Goal: Task Accomplishment & Management: Complete application form

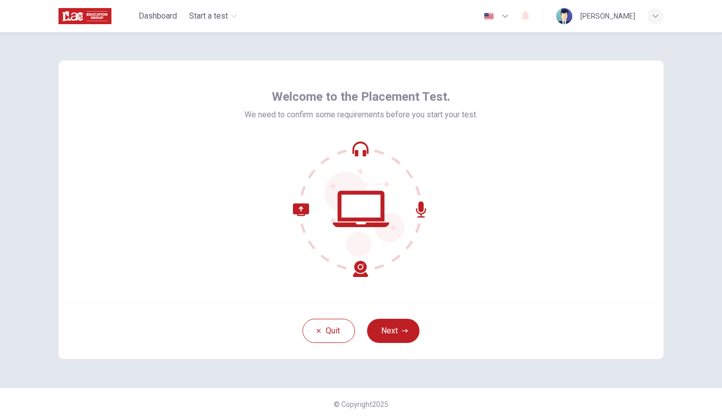
click at [404, 321] on button "Next" at bounding box center [393, 331] width 52 height 24
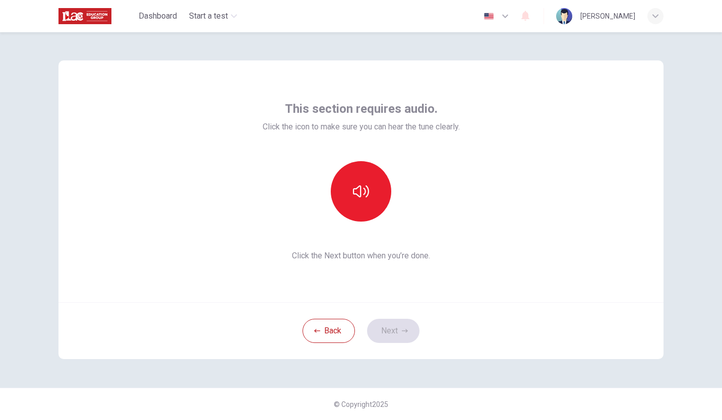
click at [360, 192] on icon "button" at bounding box center [361, 191] width 16 height 16
click at [394, 328] on button "Next" at bounding box center [393, 331] width 52 height 24
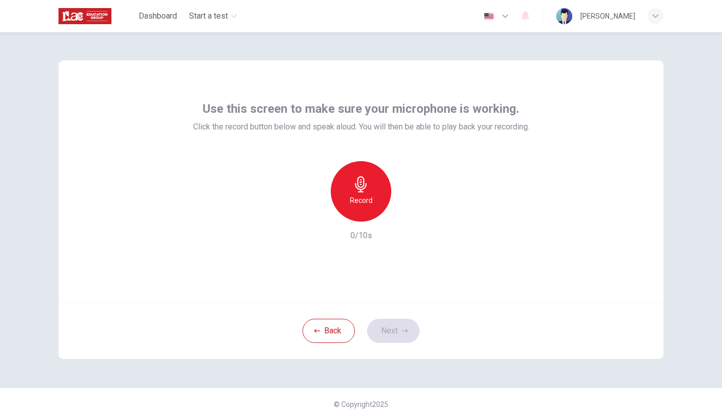
click at [370, 195] on h6 "Record" at bounding box center [361, 201] width 23 height 12
click at [361, 194] on div "Stop" at bounding box center [361, 191] width 60 height 60
click at [408, 214] on icon "button" at bounding box center [408, 214] width 5 height 6
click at [397, 333] on button "Next" at bounding box center [393, 331] width 52 height 24
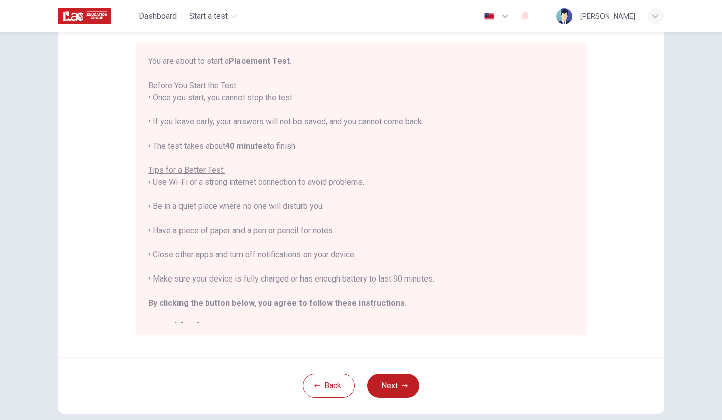
scroll to position [85, 0]
click at [394, 388] on button "Next" at bounding box center [393, 387] width 52 height 24
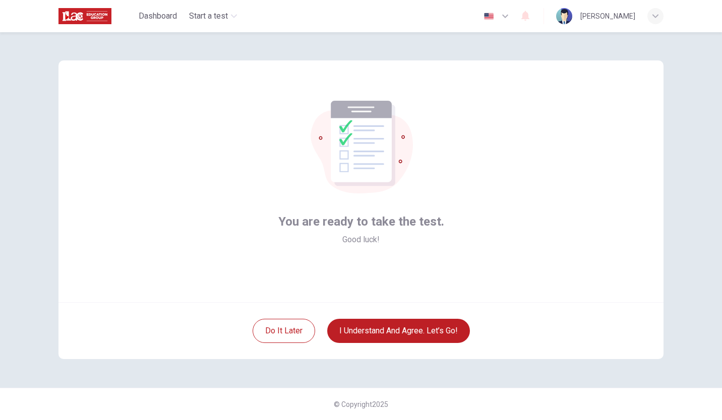
click at [428, 334] on button "I understand and agree. Let’s go!" at bounding box center [398, 331] width 143 height 24
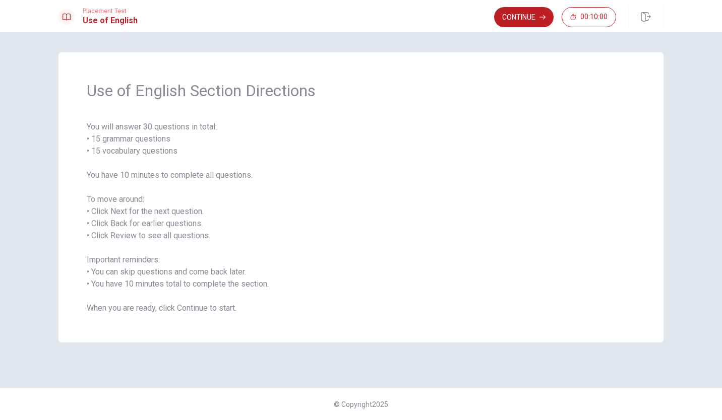
click at [521, 24] on button "Continue" at bounding box center [523, 17] width 59 height 20
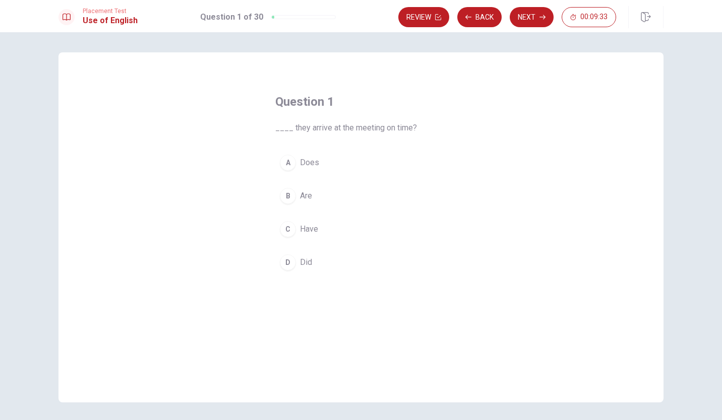
click at [308, 262] on span "Did" at bounding box center [306, 263] width 12 height 12
click at [524, 21] on button "Next" at bounding box center [532, 17] width 44 height 20
click at [308, 265] on span "are" at bounding box center [305, 263] width 11 height 12
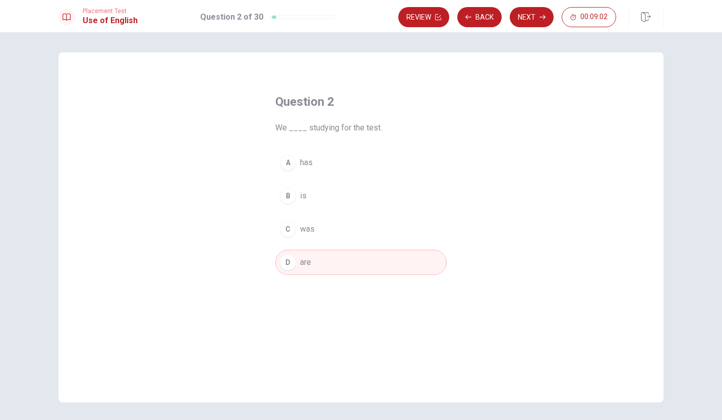
click at [533, 21] on button "Next" at bounding box center [532, 17] width 44 height 20
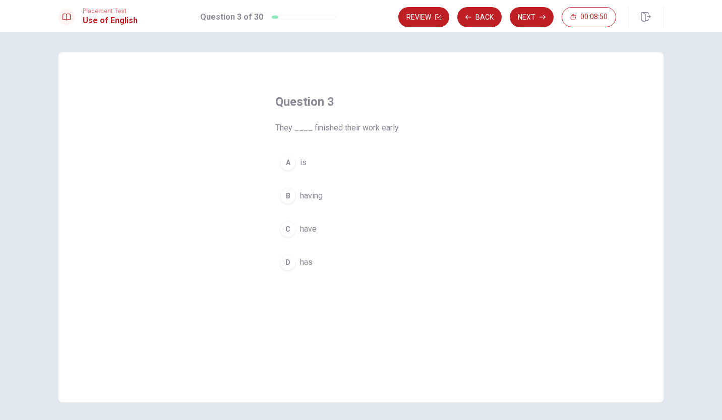
click at [287, 233] on div "C" at bounding box center [288, 229] width 16 height 16
click at [534, 18] on button "Next" at bounding box center [532, 17] width 44 height 20
click at [307, 234] on span "read" at bounding box center [308, 229] width 16 height 12
click at [531, 19] on button "Next" at bounding box center [532, 17] width 44 height 20
click at [316, 163] on span "hiking" at bounding box center [310, 163] width 21 height 12
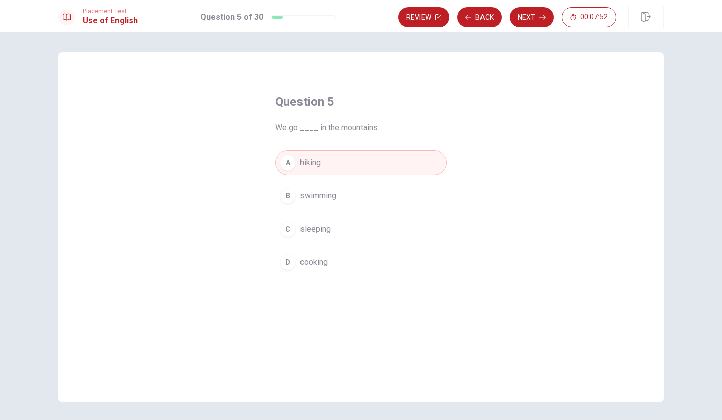
click at [533, 22] on button "Next" at bounding box center [532, 17] width 44 height 20
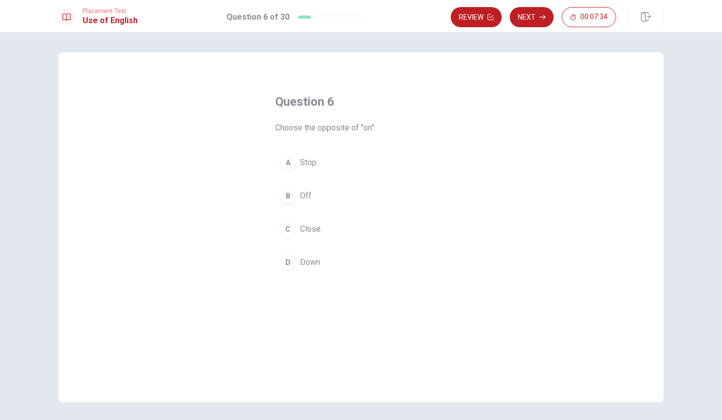
click at [286, 201] on div "B" at bounding box center [288, 196] width 16 height 16
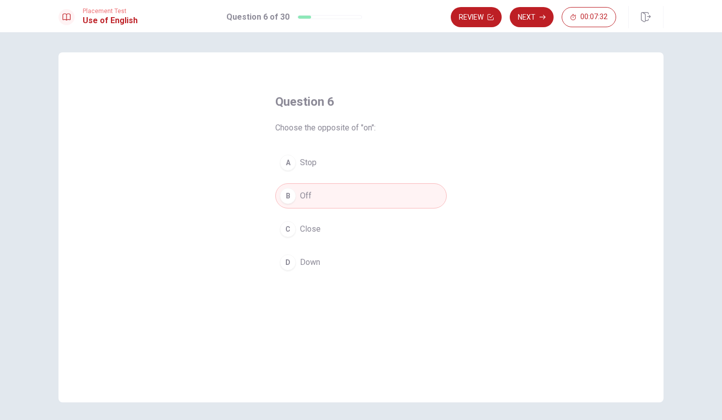
click at [529, 16] on button "Next" at bounding box center [532, 17] width 44 height 20
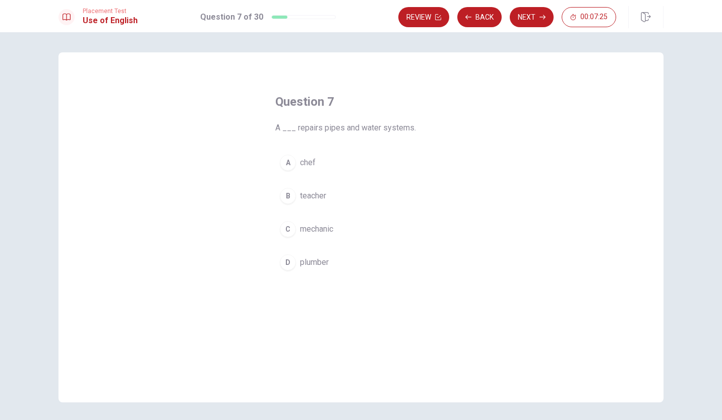
click at [313, 265] on span "plumber" at bounding box center [314, 263] width 29 height 12
click at [533, 18] on button "Next" at bounding box center [532, 17] width 44 height 20
click at [311, 265] on span "comb" at bounding box center [310, 263] width 20 height 12
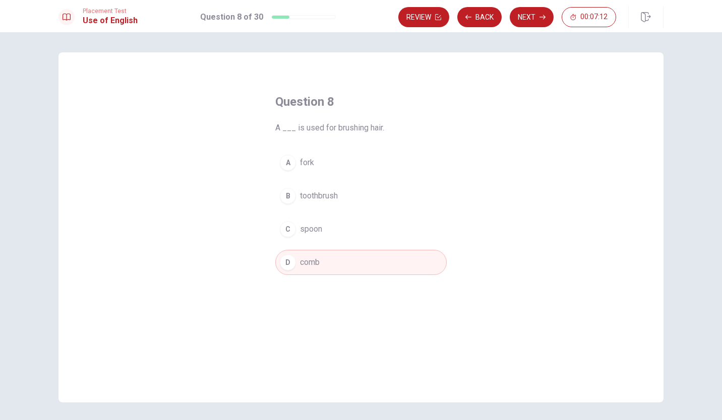
click at [528, 20] on button "Next" at bounding box center [532, 17] width 44 height 20
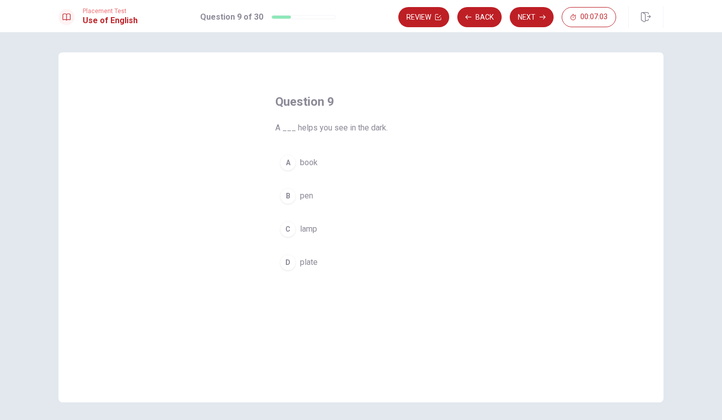
click at [306, 232] on span "lamp" at bounding box center [308, 229] width 17 height 12
click at [530, 19] on button "Next" at bounding box center [532, 17] width 44 height 20
click at [286, 197] on div "B" at bounding box center [288, 196] width 16 height 16
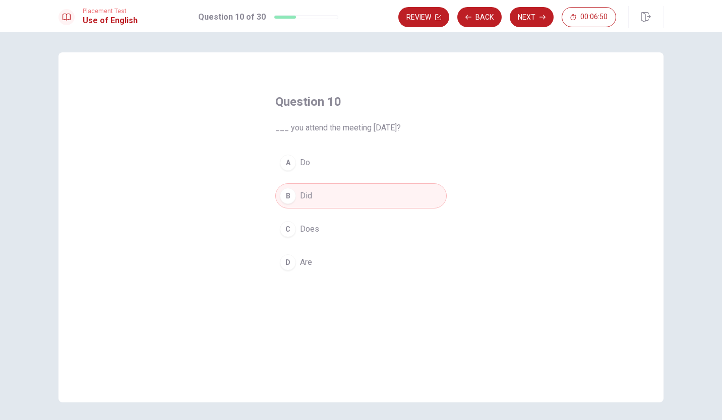
click at [534, 18] on button "Next" at bounding box center [532, 17] width 44 height 20
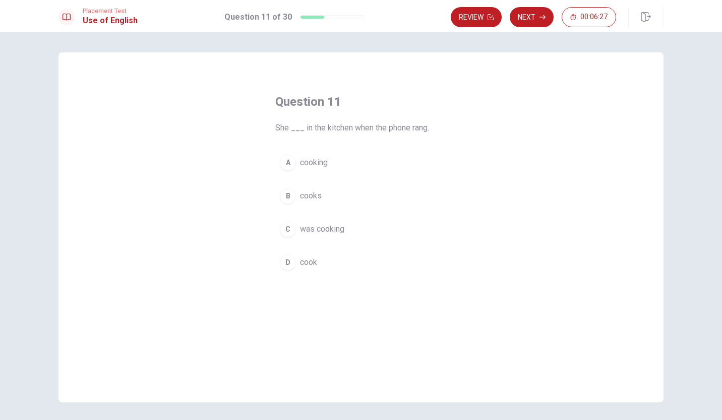
click at [327, 234] on span "was cooking" at bounding box center [322, 229] width 44 height 12
click at [535, 18] on button "Next" at bounding box center [532, 17] width 44 height 20
click at [334, 166] on span "was planned" at bounding box center [322, 163] width 44 height 12
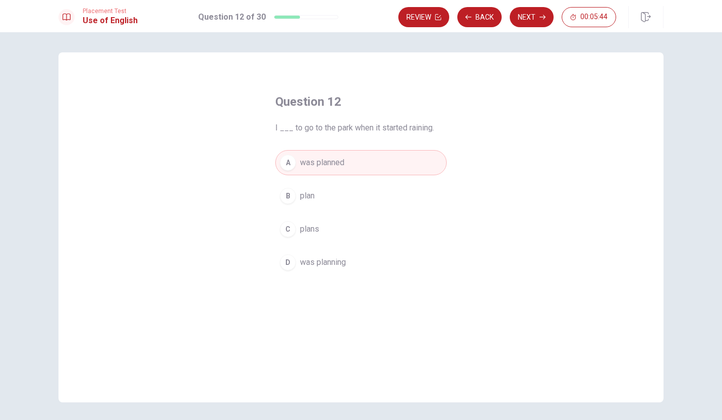
click at [529, 18] on button "Next" at bounding box center [532, 17] width 44 height 20
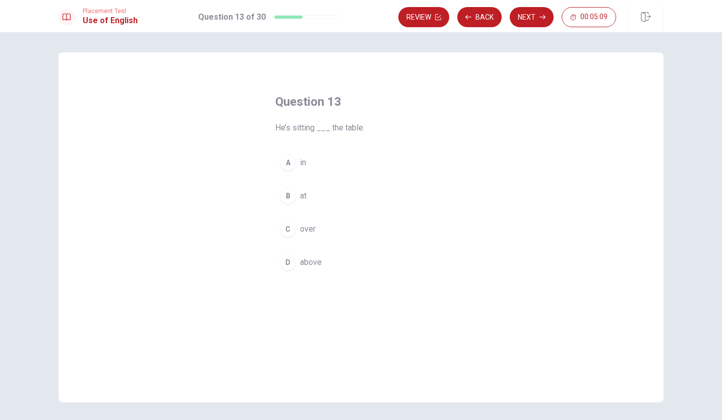
click at [285, 201] on div "B" at bounding box center [288, 196] width 16 height 16
click at [533, 19] on button "Next" at bounding box center [532, 17] width 44 height 20
click at [292, 168] on button "A in" at bounding box center [360, 162] width 171 height 25
click at [530, 17] on button "Next" at bounding box center [532, 17] width 44 height 20
click at [287, 268] on div "D" at bounding box center [288, 263] width 16 height 16
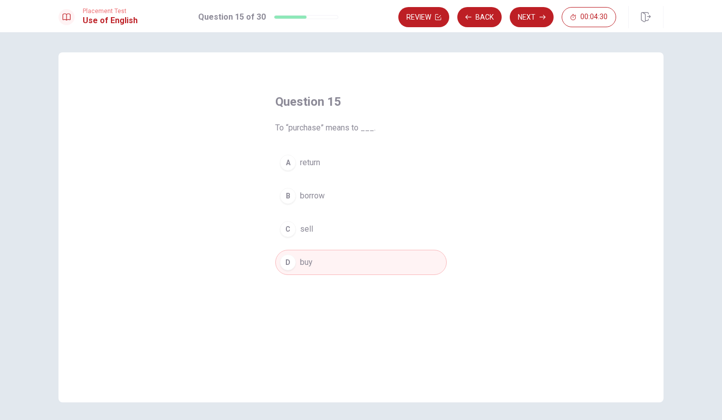
click at [529, 21] on button "Next" at bounding box center [532, 17] width 44 height 20
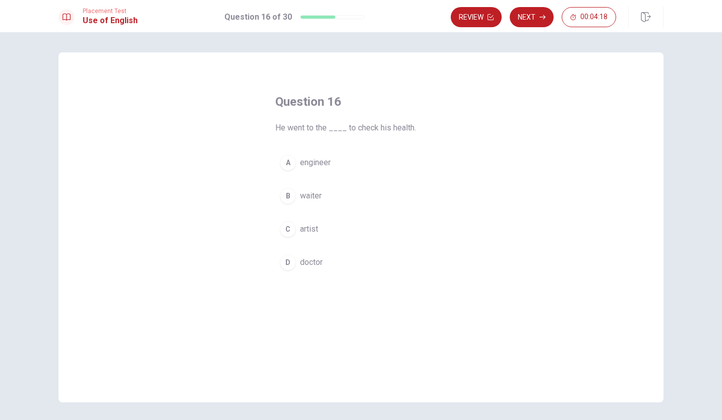
click at [286, 267] on div "D" at bounding box center [288, 263] width 16 height 16
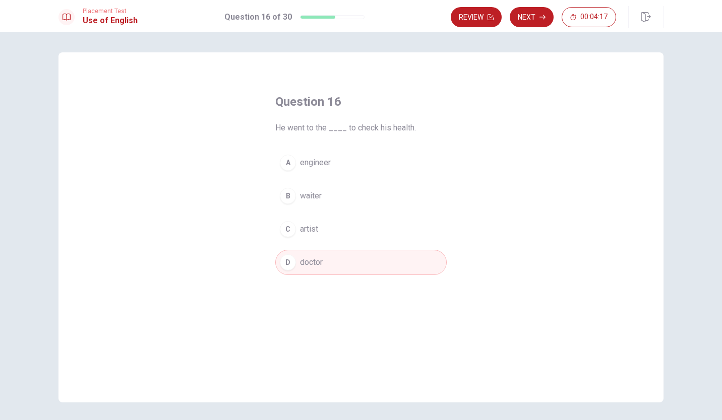
click at [529, 18] on button "Next" at bounding box center [532, 17] width 44 height 20
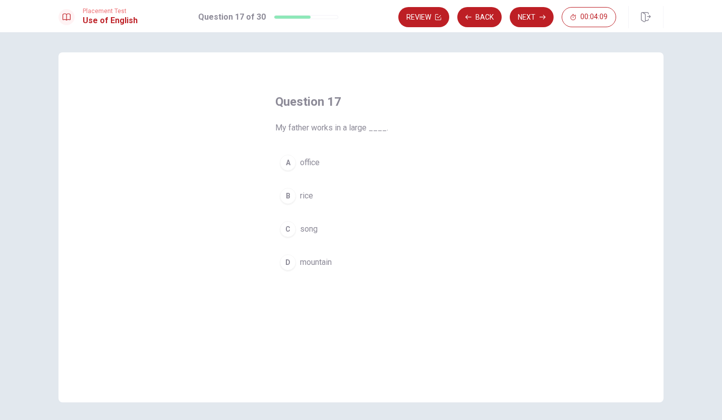
click at [283, 166] on div "A" at bounding box center [288, 163] width 16 height 16
click at [533, 18] on button "Next" at bounding box center [532, 17] width 44 height 20
click at [285, 237] on div "C" at bounding box center [288, 229] width 16 height 16
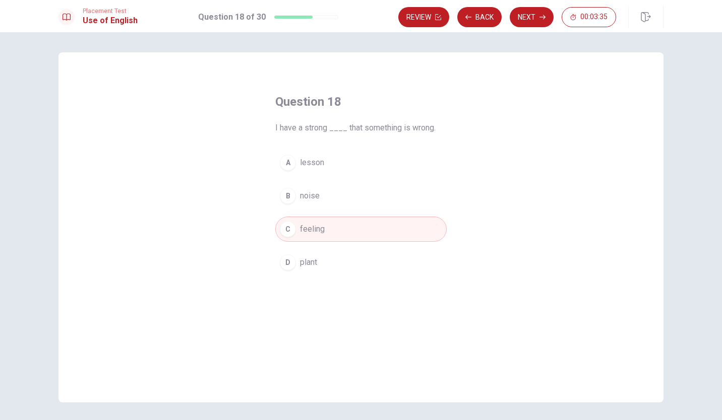
click at [529, 20] on button "Next" at bounding box center [532, 17] width 44 height 20
click at [288, 201] on div "B" at bounding box center [288, 196] width 16 height 16
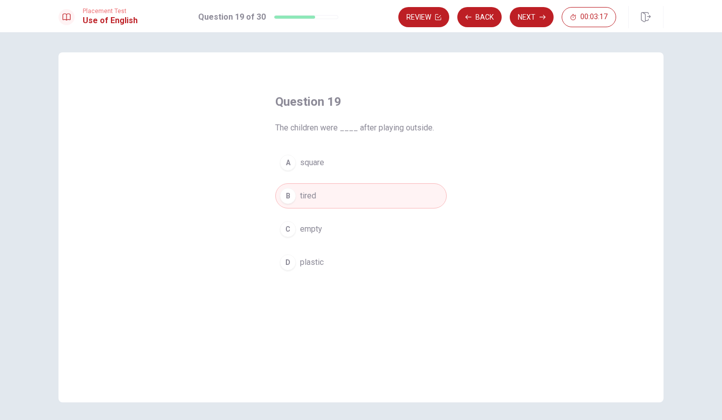
click at [530, 17] on button "Next" at bounding box center [532, 17] width 44 height 20
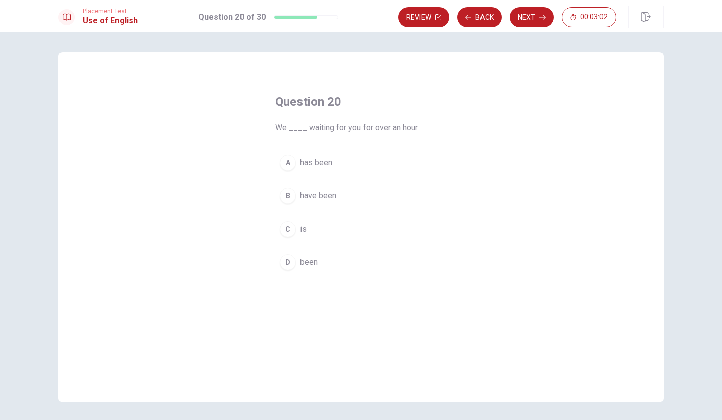
click at [290, 201] on div "B" at bounding box center [288, 196] width 16 height 16
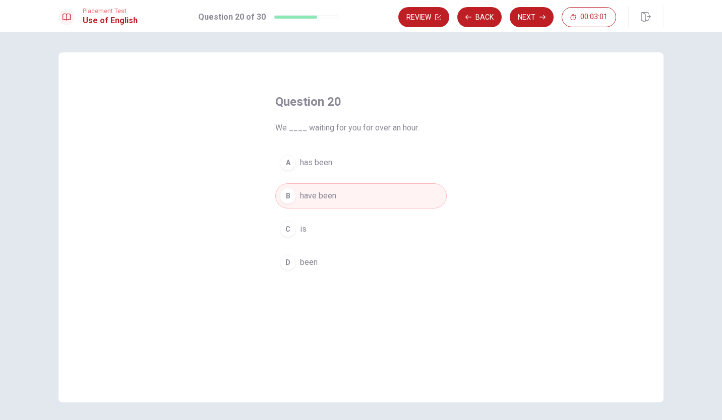
click at [531, 19] on button "Next" at bounding box center [532, 17] width 44 height 20
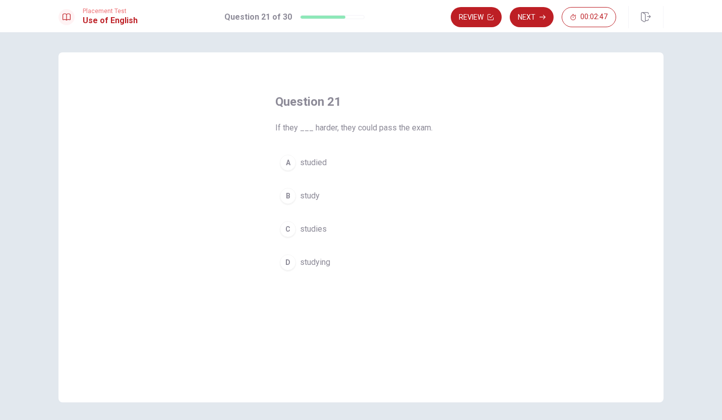
click at [286, 169] on div "A" at bounding box center [288, 163] width 16 height 16
click at [530, 24] on button "Next" at bounding box center [532, 17] width 44 height 20
click at [283, 167] on div "A" at bounding box center [288, 163] width 16 height 16
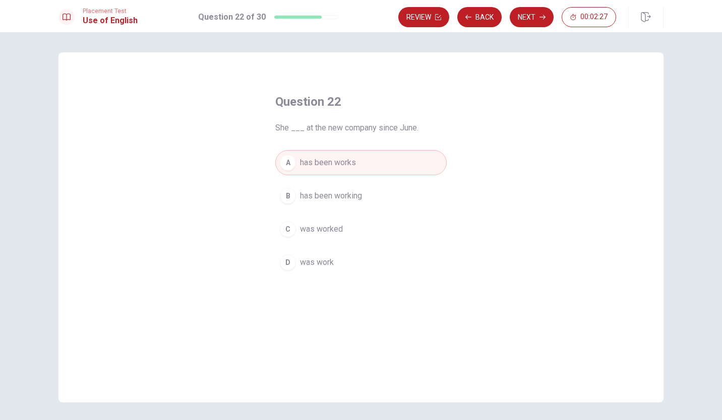
click at [289, 199] on div "B" at bounding box center [288, 196] width 16 height 16
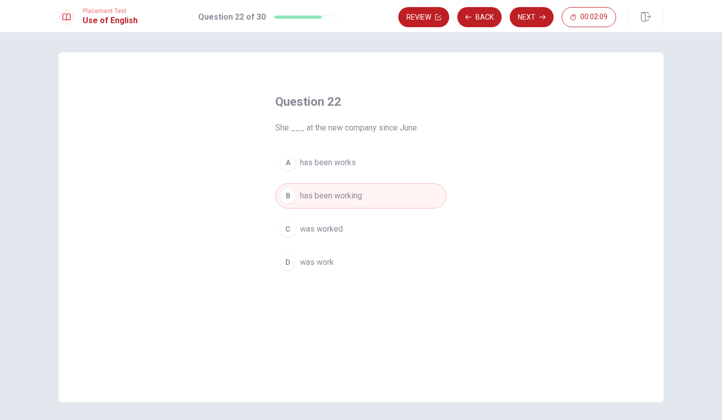
click at [529, 17] on button "Next" at bounding box center [532, 17] width 44 height 20
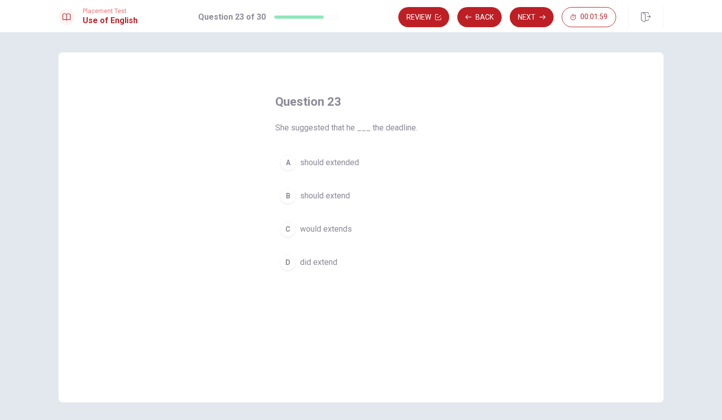
click at [287, 200] on div "B" at bounding box center [288, 196] width 16 height 16
click at [531, 21] on button "Next" at bounding box center [532, 17] width 44 height 20
click at [291, 210] on div "B" at bounding box center [288, 208] width 16 height 16
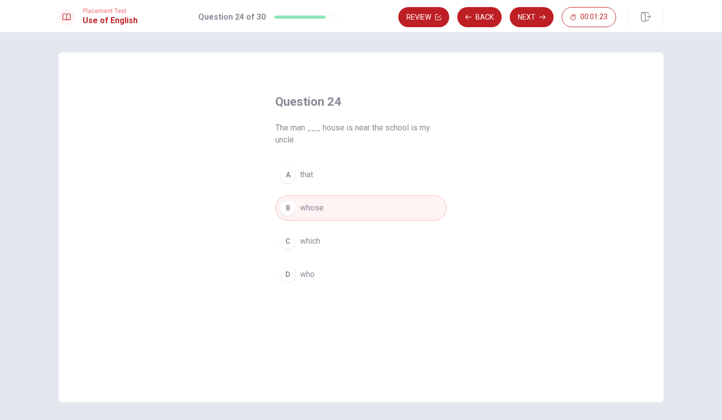
click at [534, 17] on button "Next" at bounding box center [532, 17] width 44 height 20
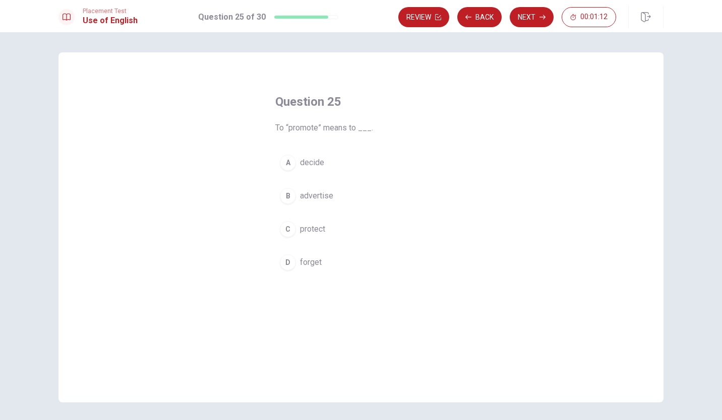
click at [283, 200] on div "B" at bounding box center [288, 196] width 16 height 16
click at [533, 18] on button "Next" at bounding box center [532, 17] width 44 height 20
click at [284, 204] on div "B" at bounding box center [288, 196] width 16 height 16
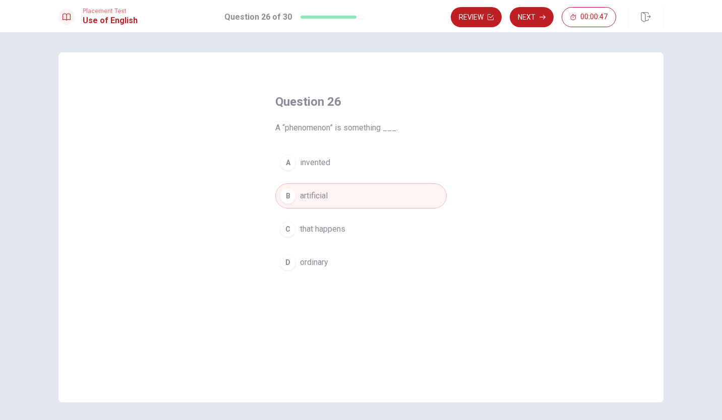
click at [529, 19] on button "Next" at bounding box center [532, 17] width 44 height 20
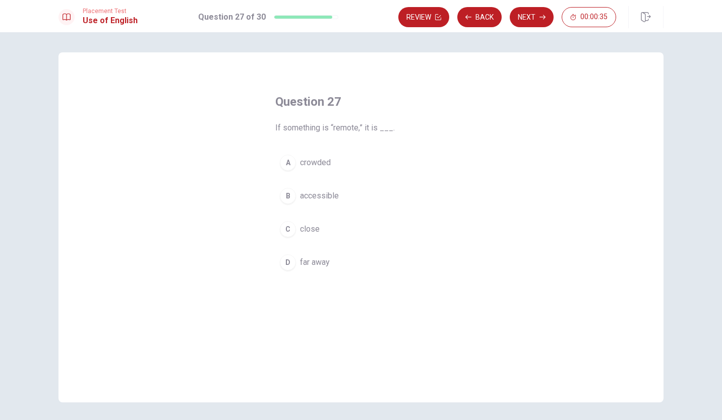
click at [284, 271] on button "D far away" at bounding box center [360, 262] width 171 height 25
click at [534, 18] on button "Next" at bounding box center [532, 17] width 44 height 20
click at [283, 169] on div "A" at bounding box center [288, 163] width 16 height 16
click at [530, 23] on button "Next" at bounding box center [532, 17] width 44 height 20
click at [285, 231] on div "C" at bounding box center [288, 229] width 16 height 16
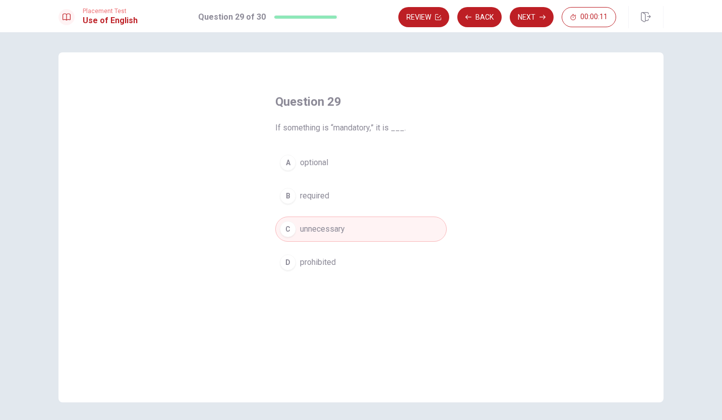
click at [529, 21] on button "Next" at bounding box center [532, 17] width 44 height 20
click at [284, 236] on div "C" at bounding box center [288, 229] width 16 height 16
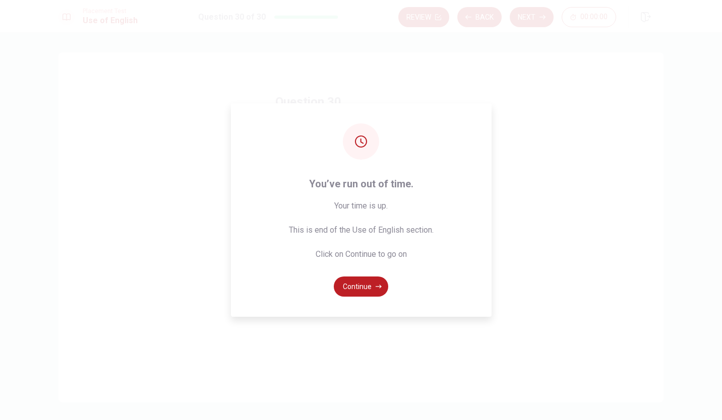
click at [367, 290] on button "Continue" at bounding box center [361, 287] width 54 height 20
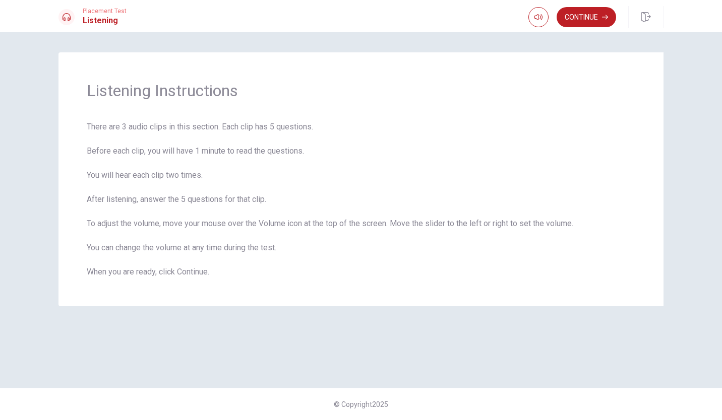
click at [587, 20] on button "Continue" at bounding box center [586, 17] width 59 height 20
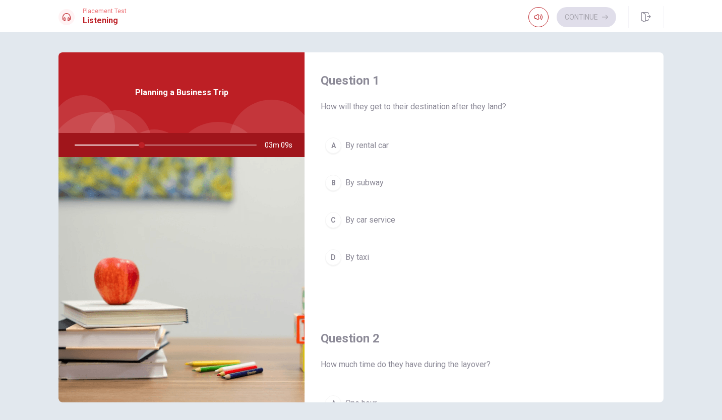
click at [377, 146] on span "By rental car" at bounding box center [366, 146] width 43 height 12
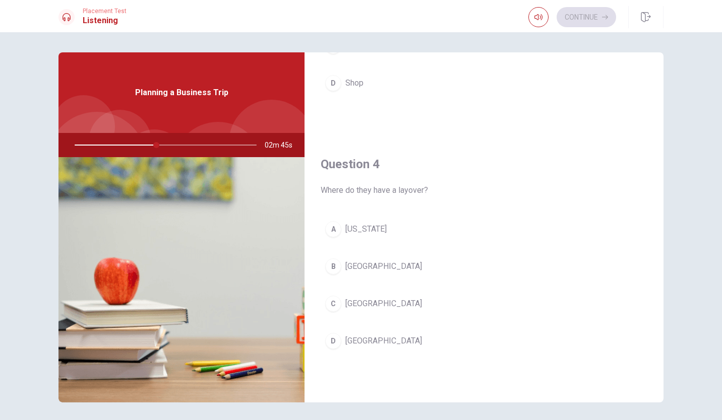
scroll to position [695, 0]
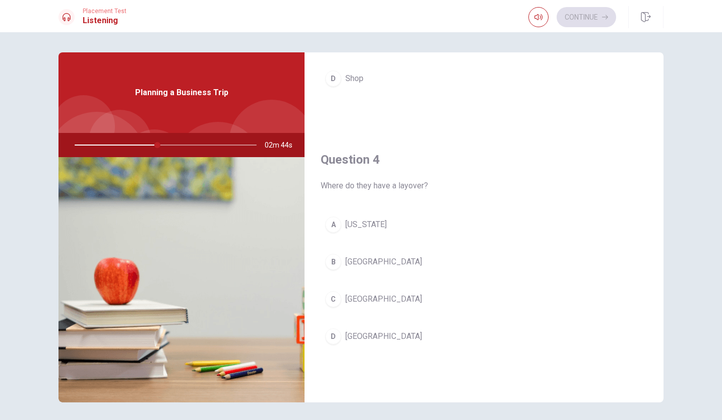
click at [368, 332] on span "[GEOGRAPHIC_DATA]" at bounding box center [383, 337] width 77 height 12
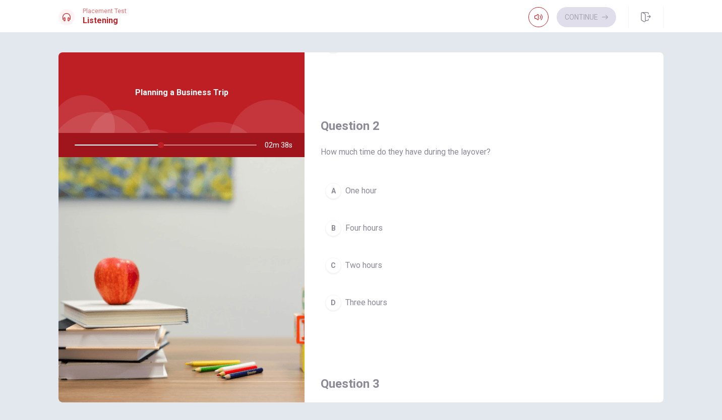
scroll to position [213, 0]
click at [376, 266] on span "Two hours" at bounding box center [363, 265] width 37 height 12
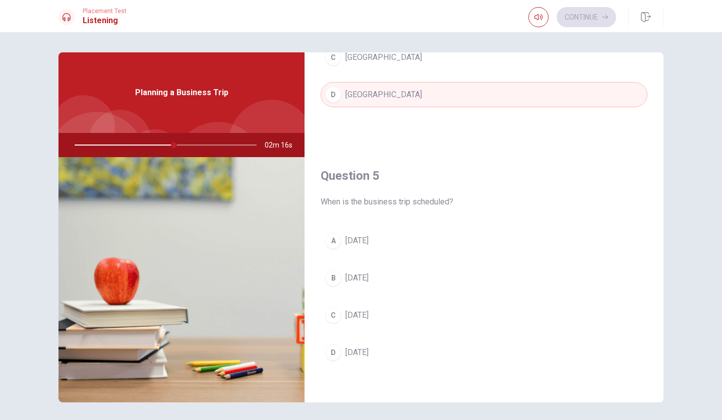
scroll to position [937, 0]
click at [394, 246] on button "A [DATE]" at bounding box center [484, 241] width 327 height 25
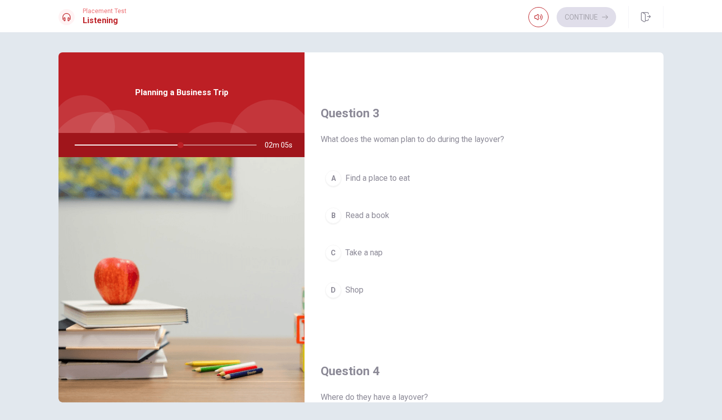
scroll to position [486, 0]
click at [138, 145] on div at bounding box center [164, 145] width 202 height 24
click at [392, 214] on button "B Read a book" at bounding box center [484, 213] width 327 height 25
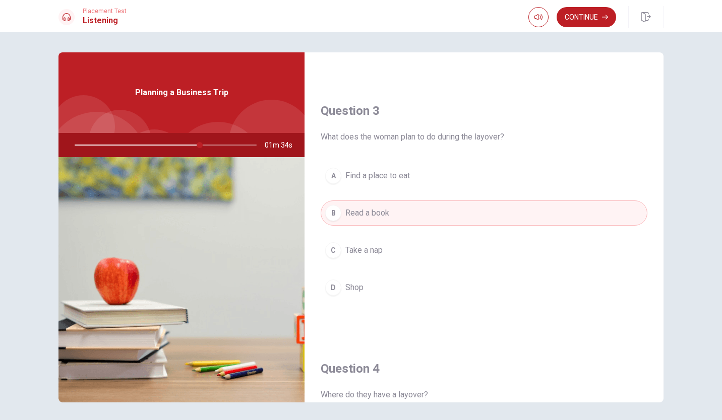
click at [587, 18] on button "Continue" at bounding box center [586, 17] width 59 height 20
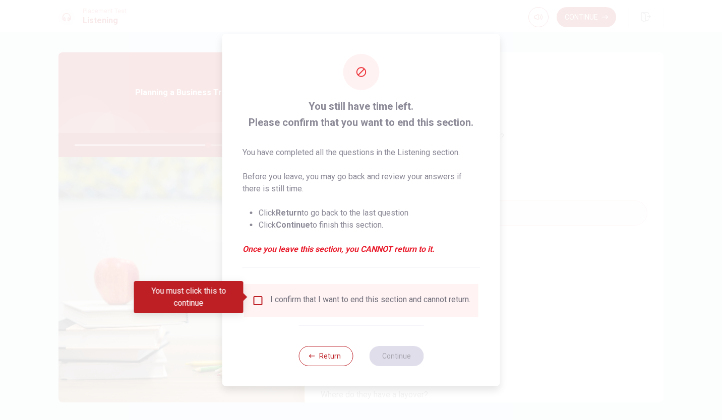
click at [326, 356] on button "Return" at bounding box center [325, 356] width 54 height 20
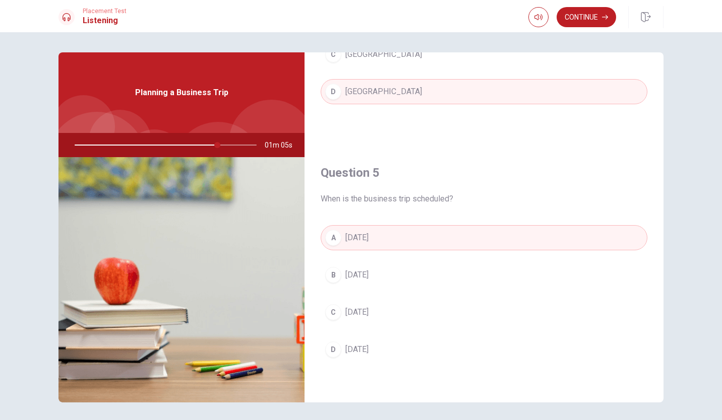
scroll to position [35, 0]
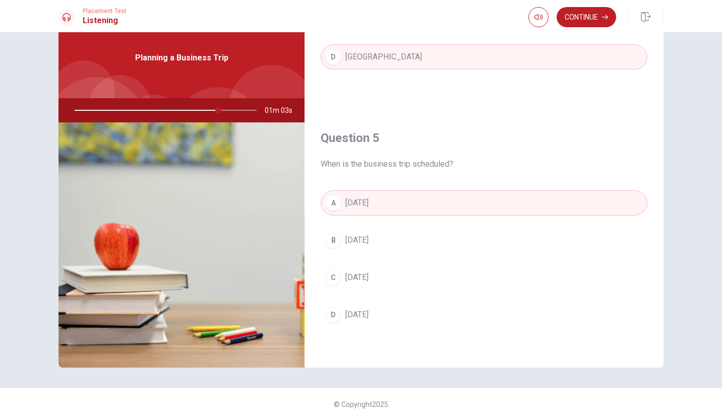
click at [592, 19] on button "Continue" at bounding box center [586, 17] width 59 height 20
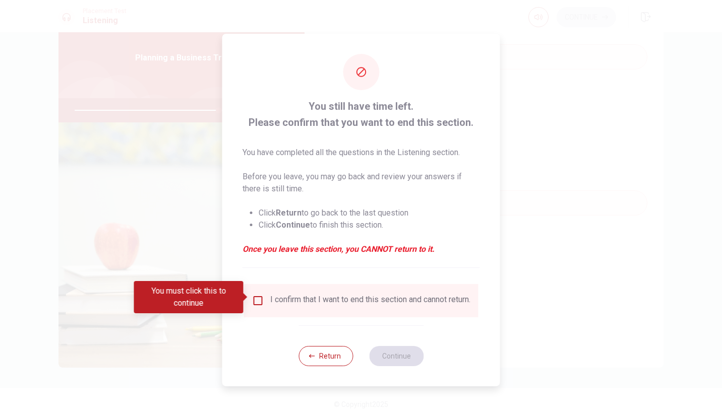
click at [255, 298] on input "You must click this to continue" at bounding box center [258, 301] width 12 height 12
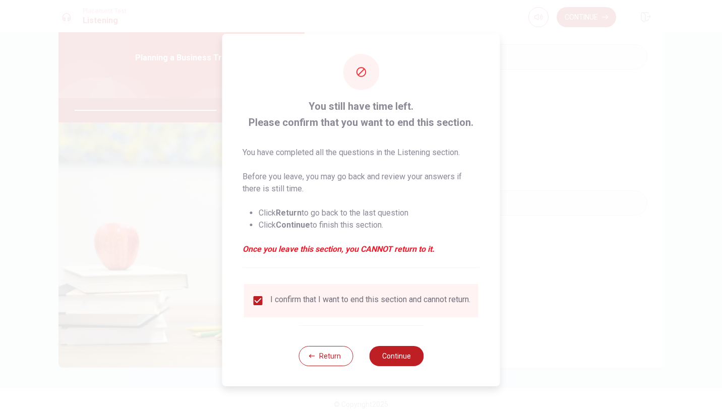
click at [405, 362] on button "Continue" at bounding box center [396, 356] width 54 height 20
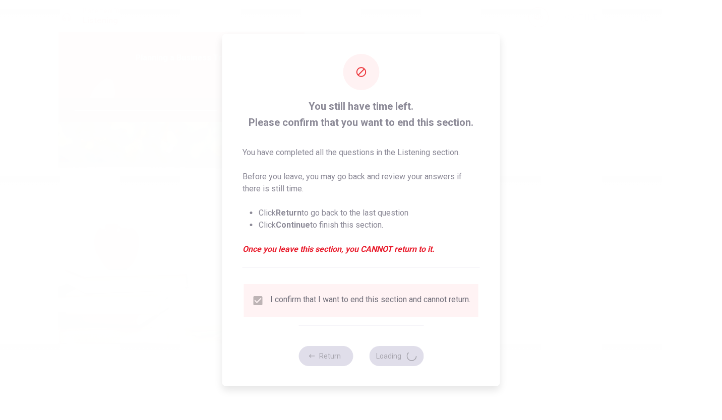
type input "80"
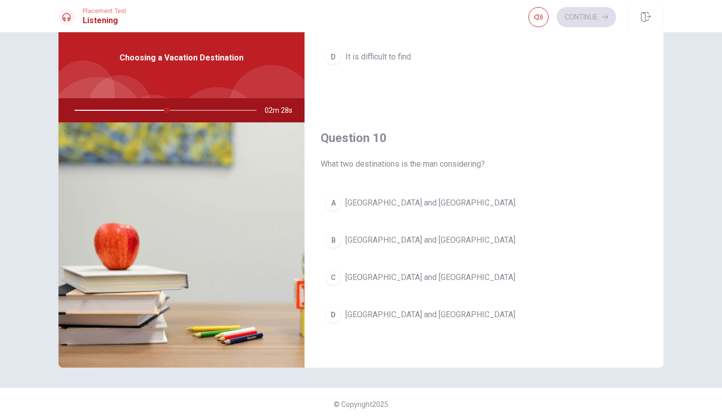
scroll to position [31, 0]
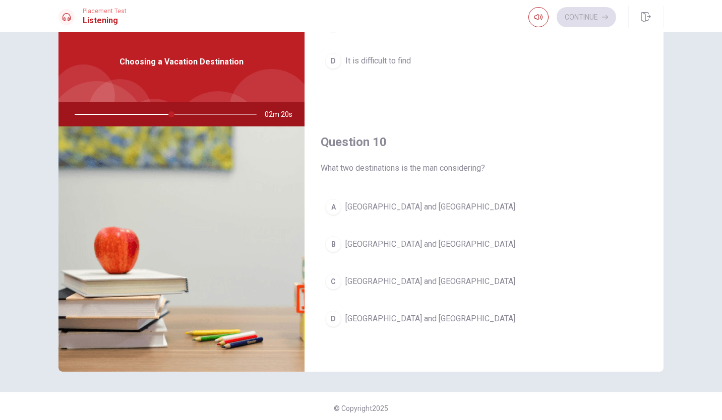
click at [390, 249] on span "[GEOGRAPHIC_DATA] and [GEOGRAPHIC_DATA]" at bounding box center [430, 244] width 170 height 12
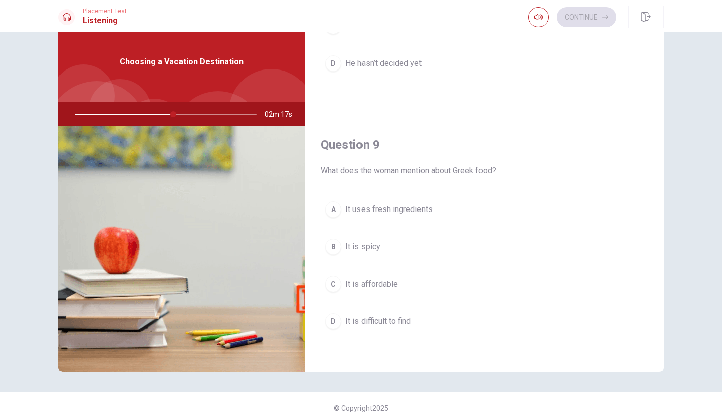
scroll to position [681, 0]
click at [417, 211] on span "It uses fresh ingredients" at bounding box center [388, 208] width 87 height 12
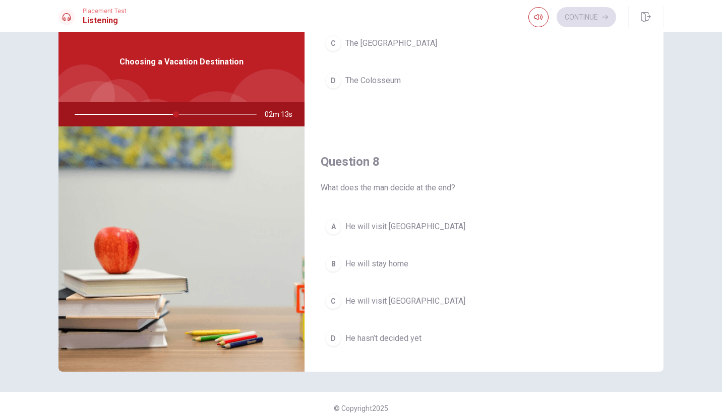
scroll to position [402, 0]
click at [396, 305] on span "He will visit [GEOGRAPHIC_DATA]" at bounding box center [405, 304] width 120 height 12
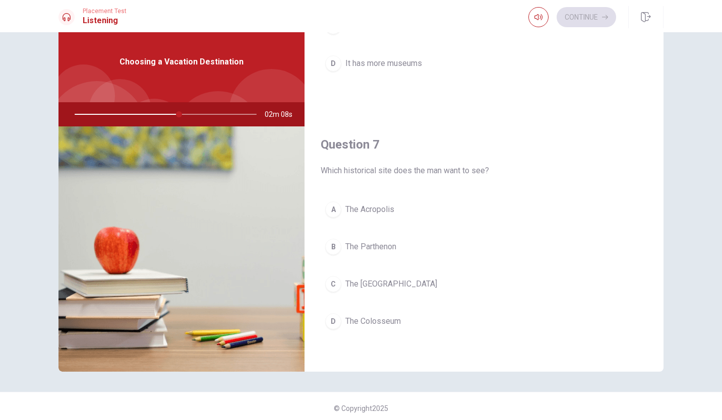
scroll to position [162, 0]
click at [393, 325] on span "The Colosseum" at bounding box center [372, 323] width 55 height 12
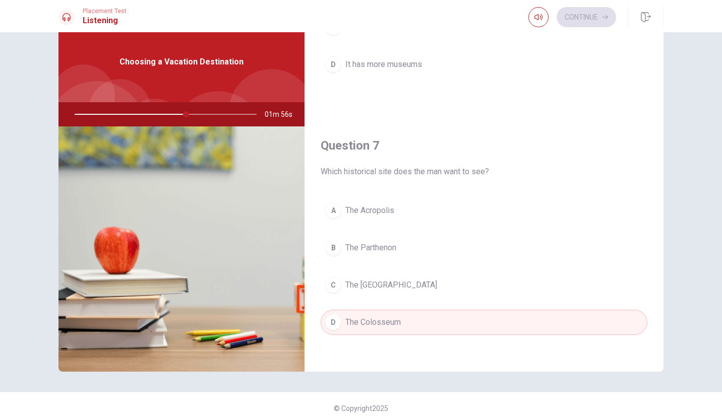
click at [386, 251] on span "The Parthenon" at bounding box center [370, 248] width 51 height 12
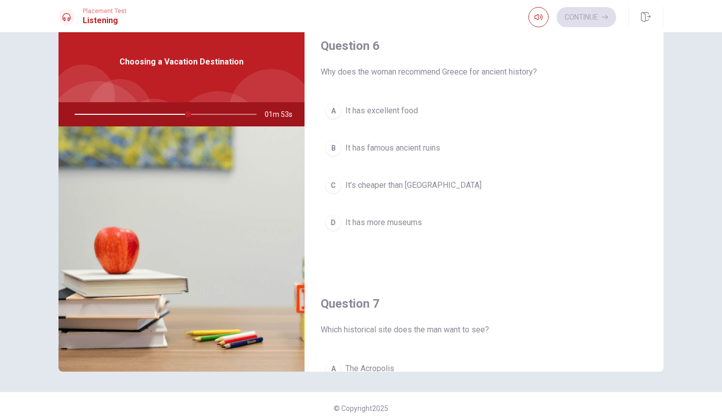
scroll to position [0, 0]
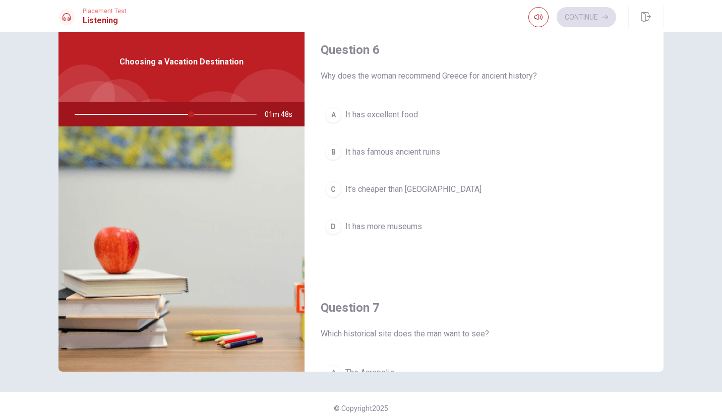
click at [397, 121] on button "A It has excellent food" at bounding box center [484, 114] width 327 height 25
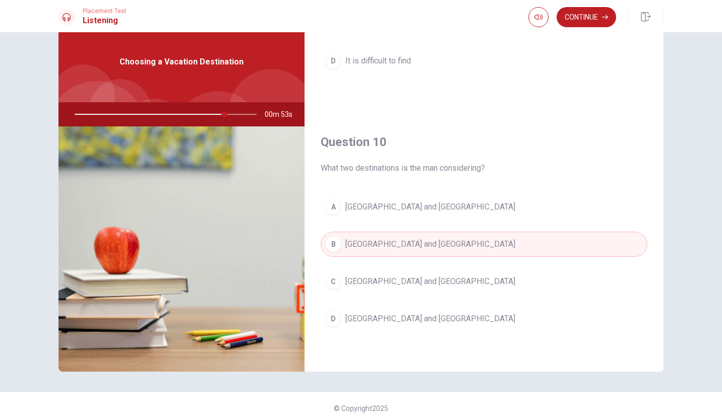
scroll to position [35, 0]
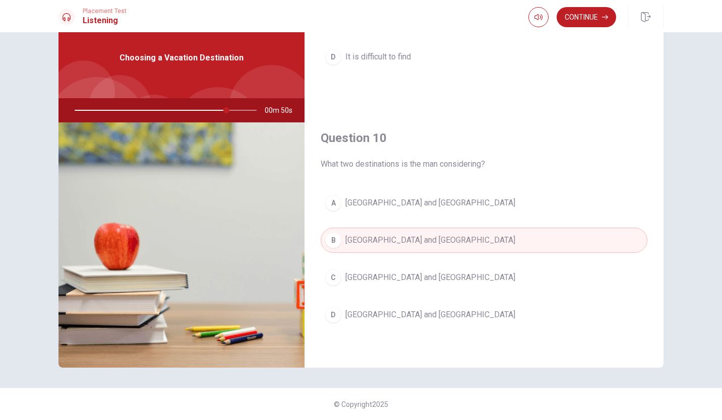
click at [584, 20] on button "Continue" at bounding box center [586, 17] width 59 height 20
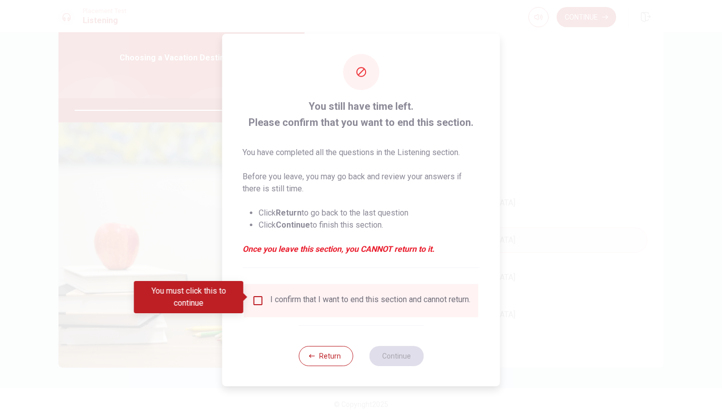
click at [254, 299] on input "You must click this to continue" at bounding box center [258, 301] width 12 height 12
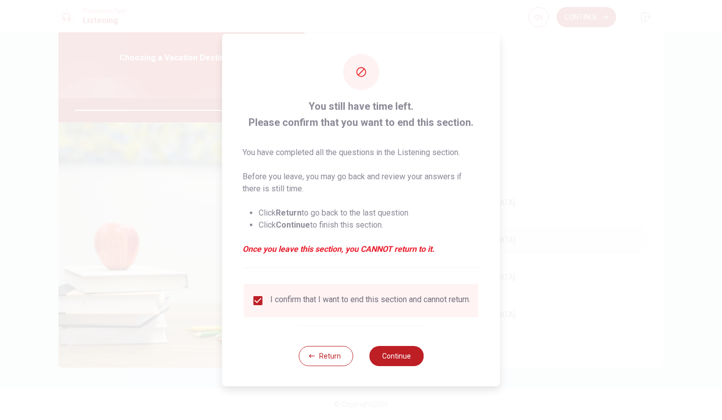
click at [395, 360] on button "Continue" at bounding box center [396, 356] width 54 height 20
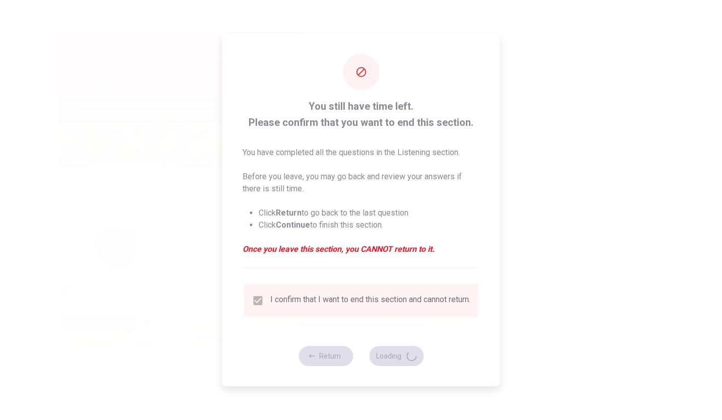
type input "85"
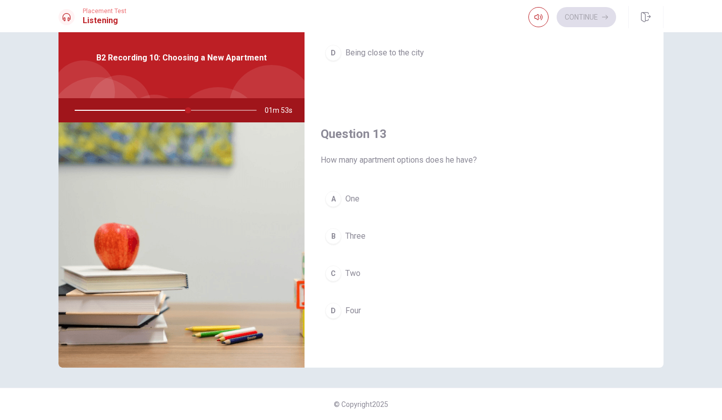
scroll to position [434, 0]
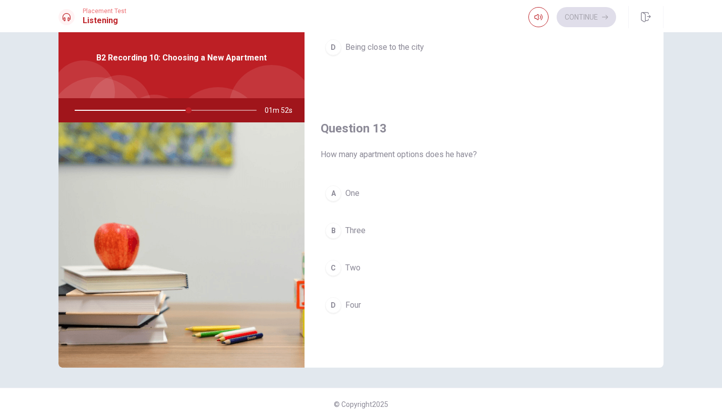
click at [357, 279] on button "C Two" at bounding box center [484, 268] width 327 height 25
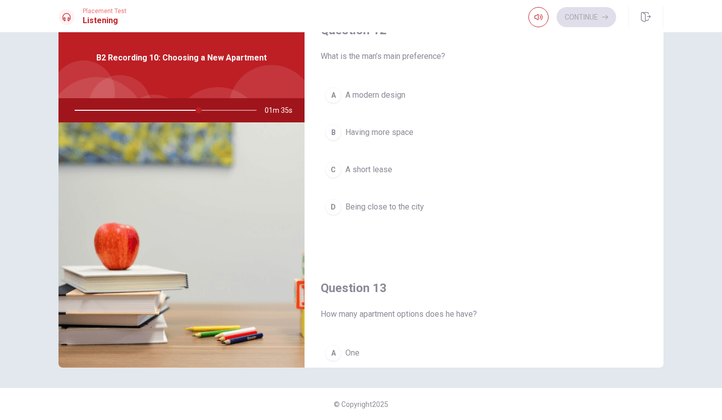
scroll to position [0, 0]
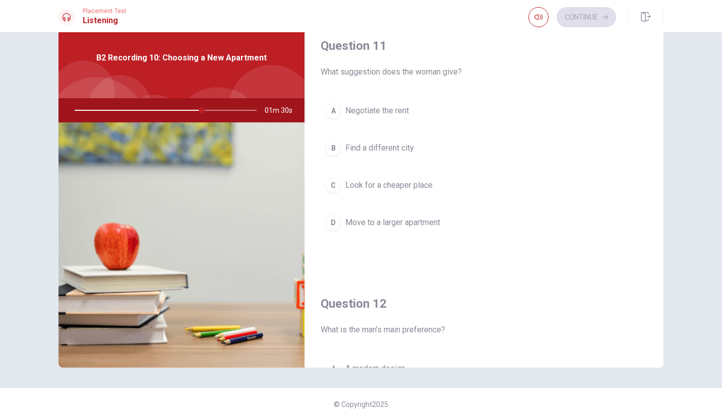
click at [411, 229] on button "D Move to a larger apartment" at bounding box center [484, 222] width 327 height 25
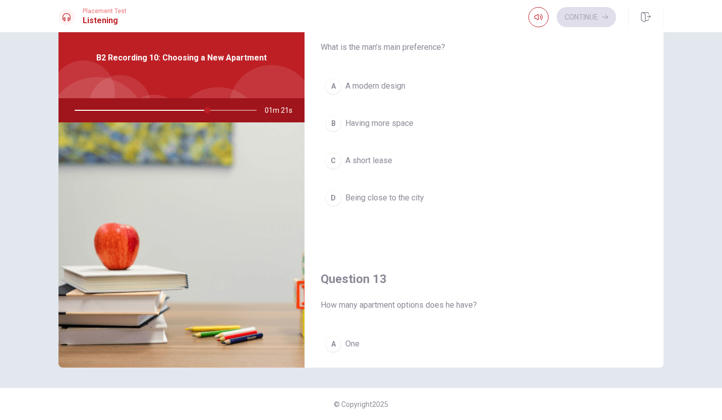
scroll to position [281, 0]
click at [401, 128] on span "Having more space" at bounding box center [379, 125] width 68 height 12
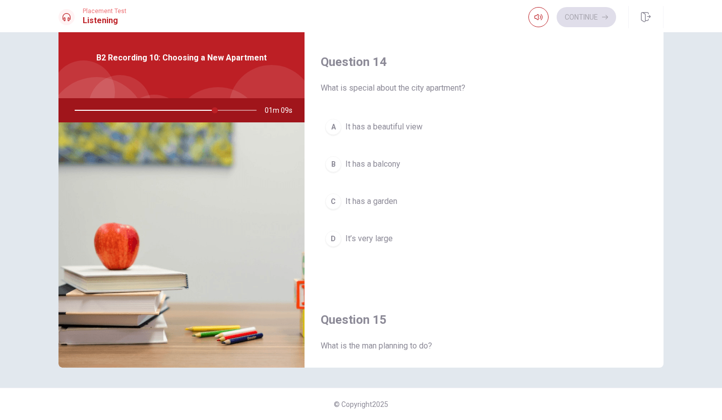
scroll to position [763, 0]
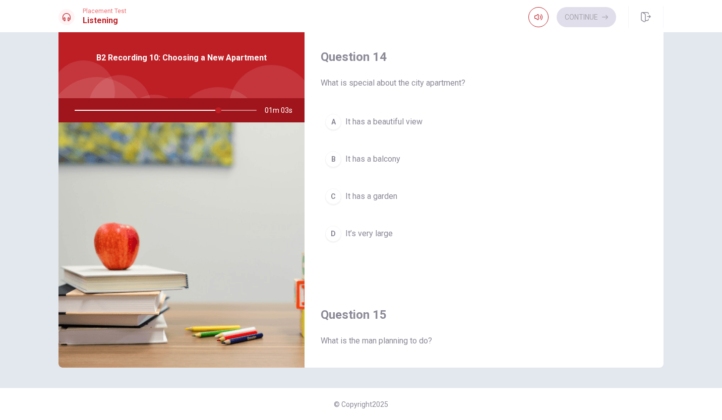
click at [389, 163] on span "It has a balcony" at bounding box center [372, 159] width 55 height 12
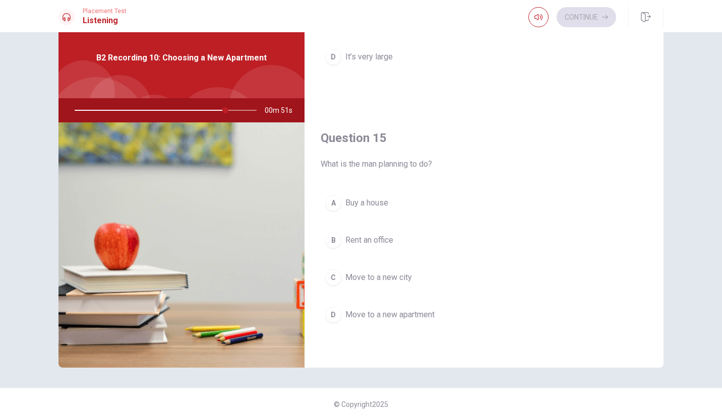
scroll to position [939, 0]
click at [435, 325] on button "D Move to a new apartment" at bounding box center [484, 316] width 327 height 25
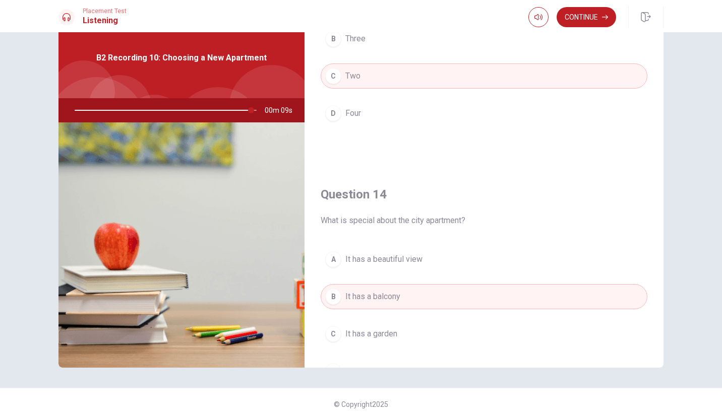
scroll to position [627, 0]
click at [393, 263] on span "It has a beautiful view" at bounding box center [383, 259] width 77 height 12
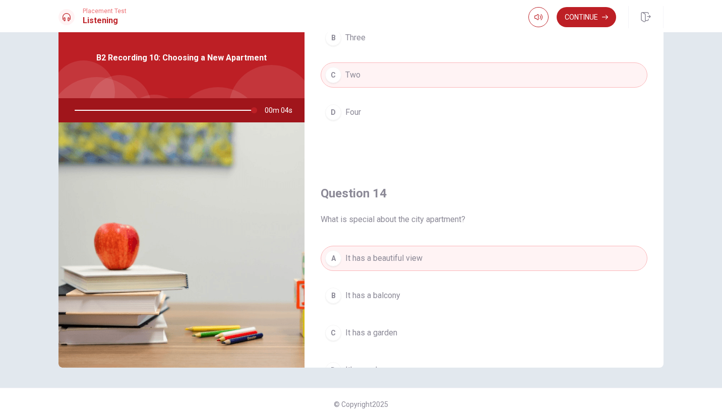
click at [385, 300] on span "It has a balcony" at bounding box center [372, 296] width 55 height 12
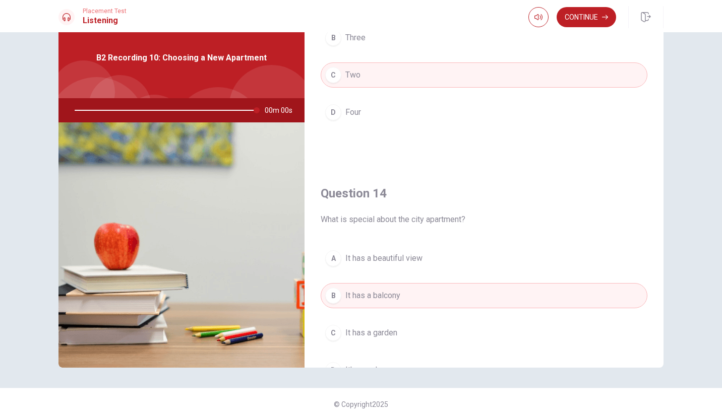
type input "0"
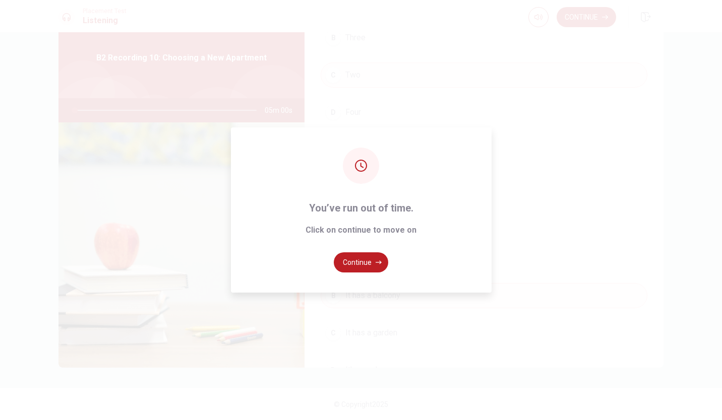
click at [362, 265] on button "Continue" at bounding box center [361, 263] width 54 height 20
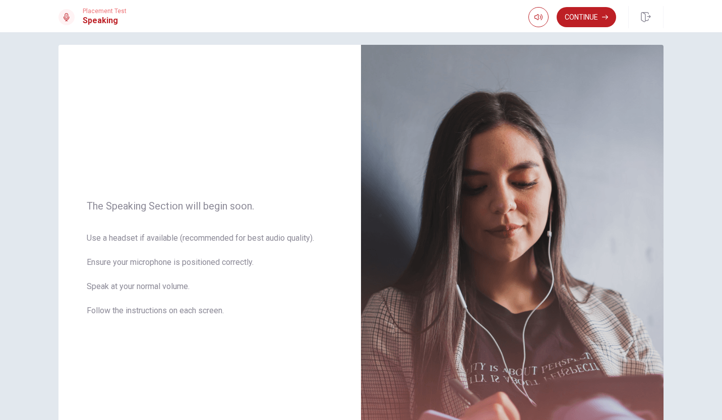
scroll to position [0, 0]
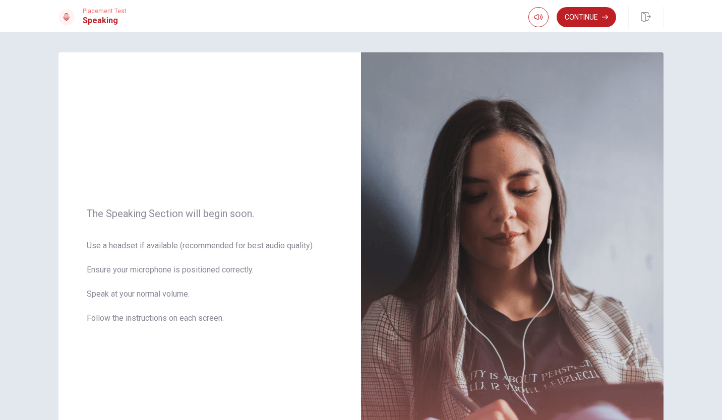
click at [589, 19] on button "Continue" at bounding box center [586, 17] width 59 height 20
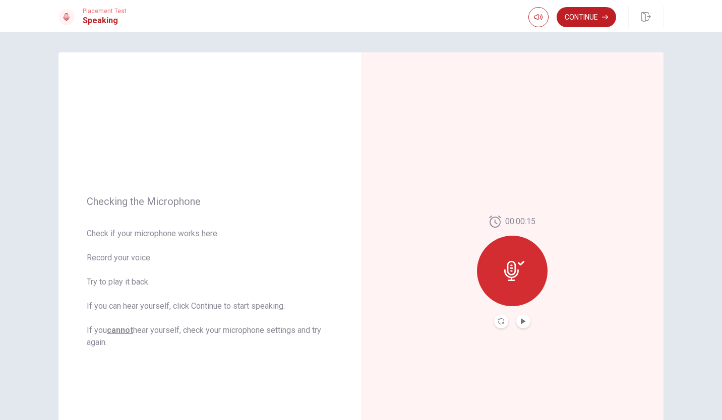
click at [514, 274] on icon at bounding box center [511, 271] width 15 height 20
click at [521, 322] on icon "Play Audio" at bounding box center [523, 322] width 5 height 6
click at [585, 23] on button "Continue" at bounding box center [586, 17] width 59 height 20
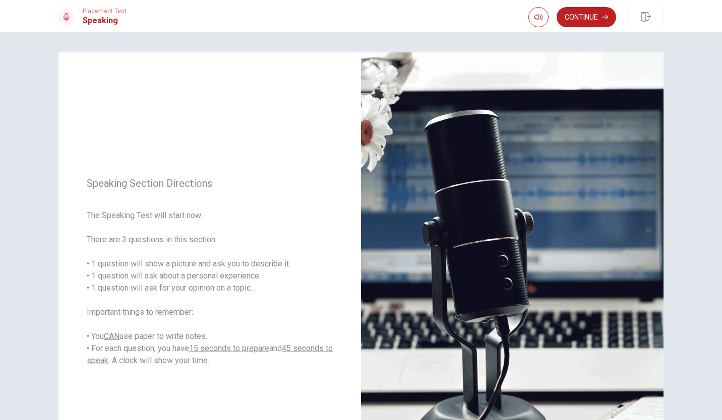
click at [587, 21] on button "Continue" at bounding box center [586, 17] width 59 height 20
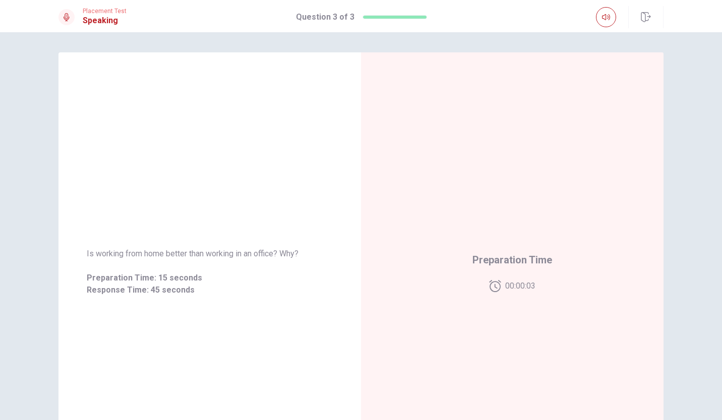
click at [304, 166] on div "Is working from home better than working in an office? Why? Preparation Time: 1…" at bounding box center [209, 272] width 302 height 440
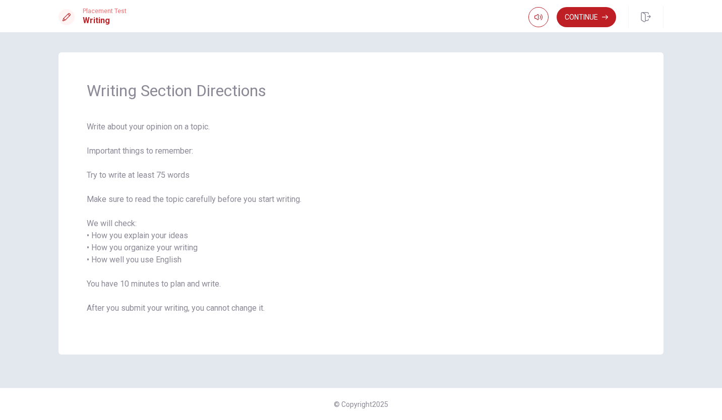
click at [434, 202] on span "Write about your opinion on a topic. Important things to remember: Try to write…" at bounding box center [361, 224] width 548 height 206
click at [587, 19] on button "Continue" at bounding box center [586, 17] width 59 height 20
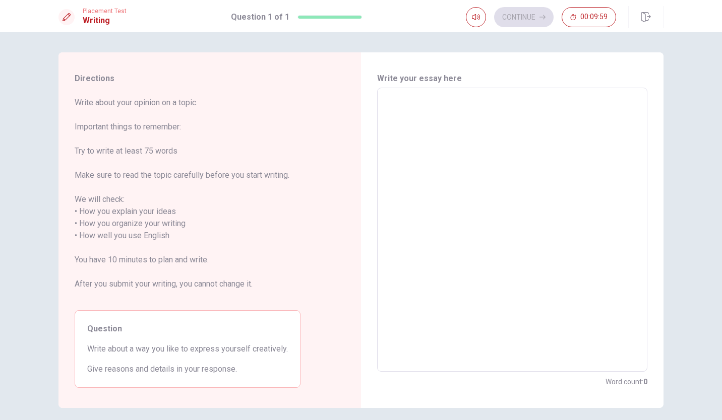
click at [390, 104] on textarea at bounding box center [512, 230] width 256 height 268
click at [389, 104] on textarea at bounding box center [512, 230] width 256 height 268
type textarea "I"
type textarea "x"
type textarea "Il"
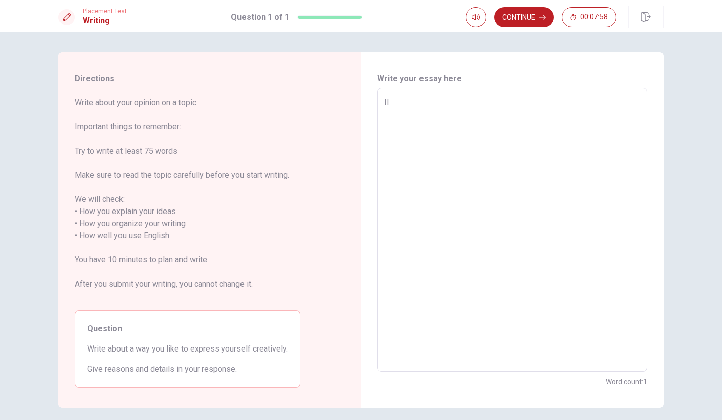
type textarea "x"
type textarea "I"
type textarea "x"
type textarea "IL"
type textarea "x"
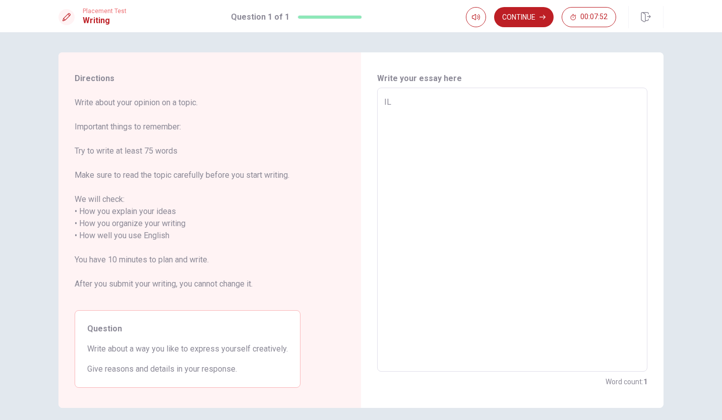
type textarea "I"
type textarea "x"
type textarea "I"
type textarea "x"
type textarea "I l"
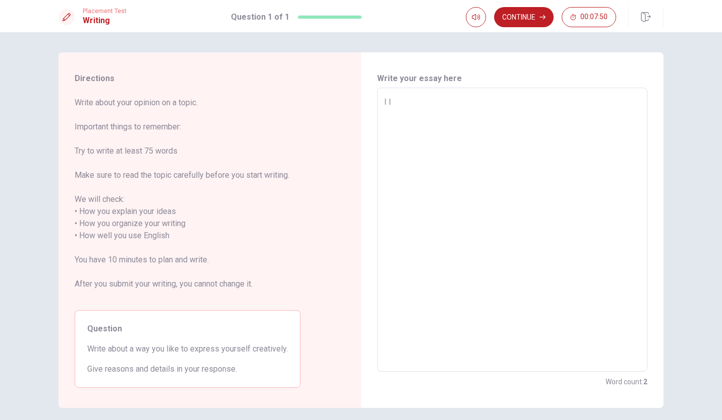
type textarea "x"
type textarea "I la"
type textarea "x"
type textarea "I l"
type textarea "x"
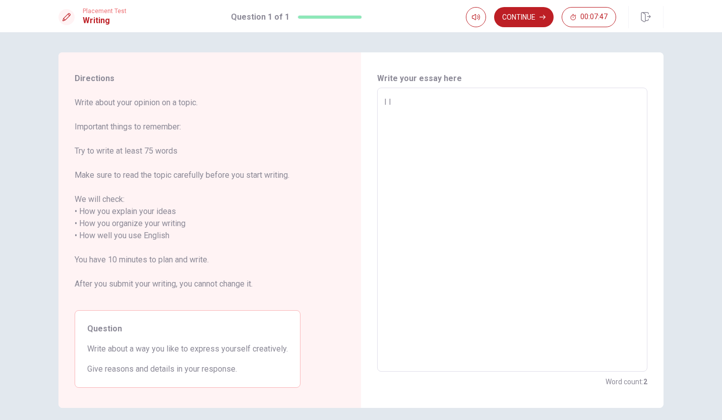
type textarea "I li"
type textarea "x"
type textarea "I lik"
type textarea "x"
type textarea "I like"
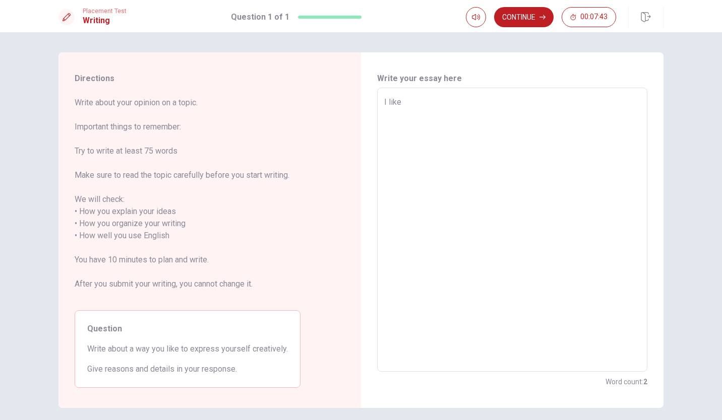
type textarea "x"
type textarea "I like"
type textarea "x"
type textarea "I like t"
type textarea "x"
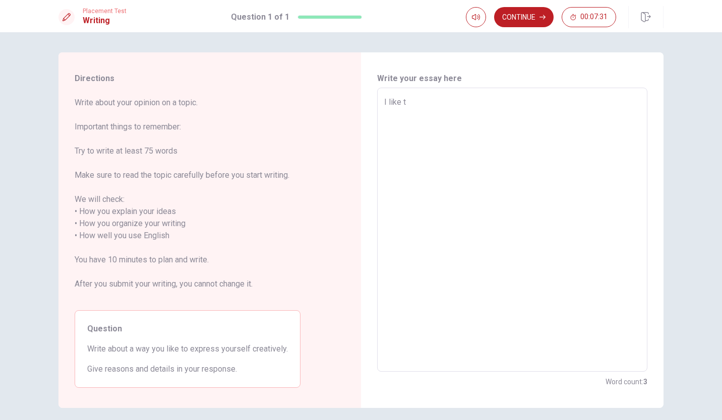
type textarea "I like to"
type textarea "x"
type textarea "I like to"
type textarea "x"
type textarea "I like to u"
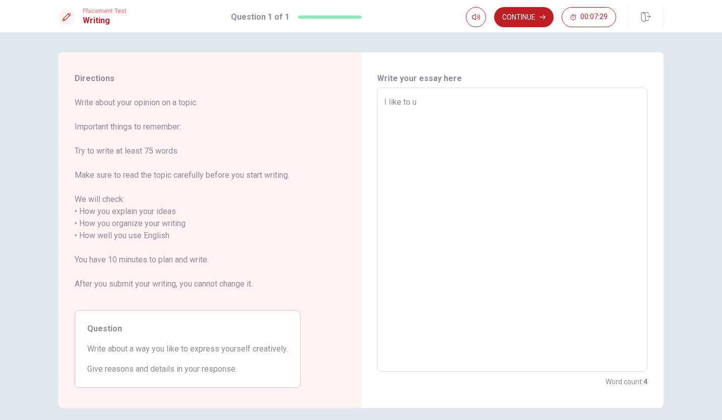
type textarea "x"
type textarea "I like to us"
type textarea "x"
type textarea "I like to use"
type textarea "x"
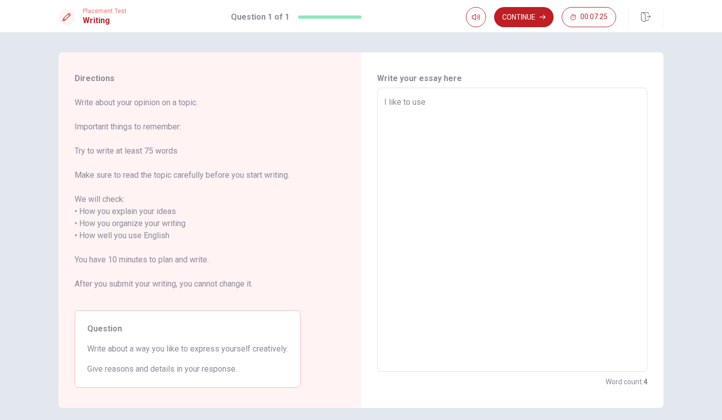
type textarea "I like to us"
type textarea "x"
type textarea "I like to u"
type textarea "x"
type textarea "I like to"
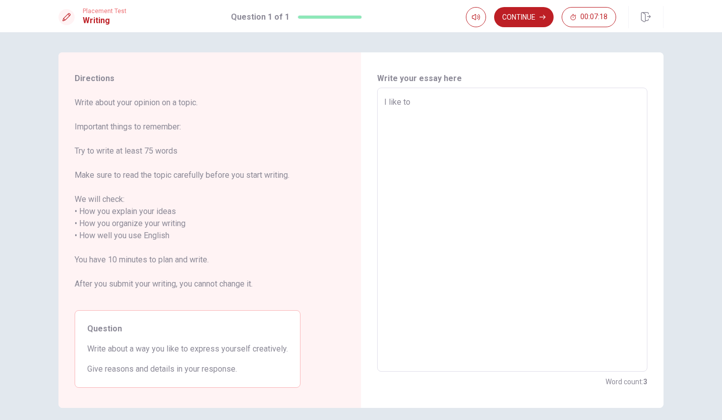
type textarea "x"
type textarea "I like to t"
type textarea "x"
type textarea "I like to ta"
type textarea "x"
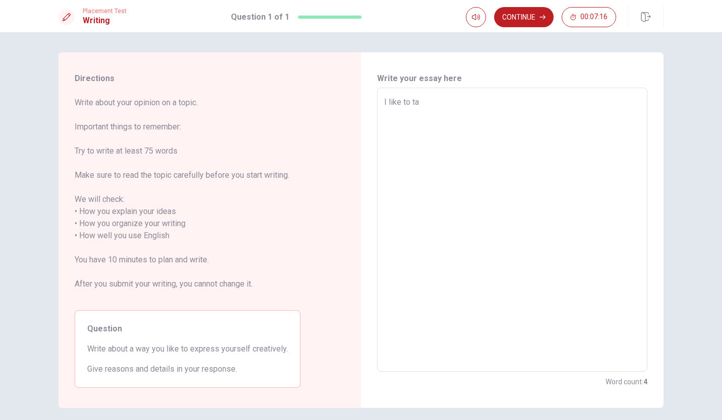
type textarea "I like to tal"
type textarea "x"
type textarea "I like to talk"
type textarea "x"
type textarea "I like to talk"
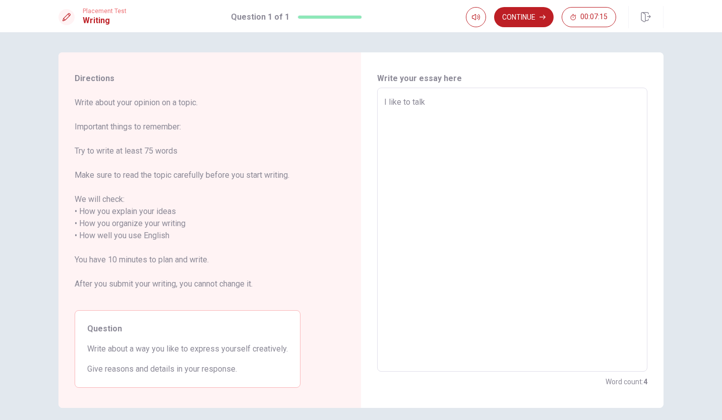
type textarea "x"
type textarea "I like to talk a"
type textarea "x"
type textarea "I like to talk ab"
type textarea "x"
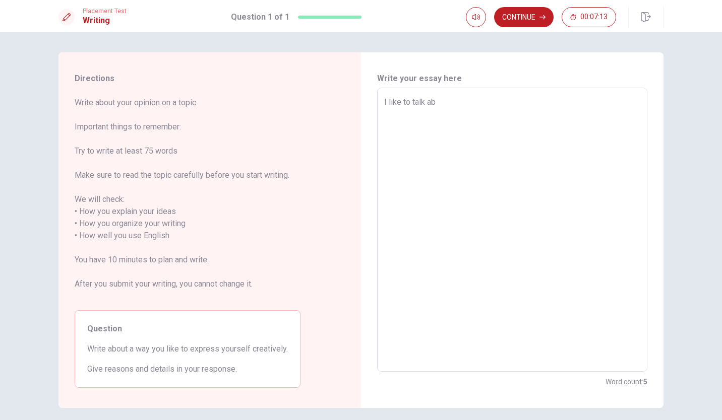
type textarea "I like to talk abo"
type textarea "x"
type textarea "I like to talk abou"
type textarea "x"
type textarea "I like to talk about"
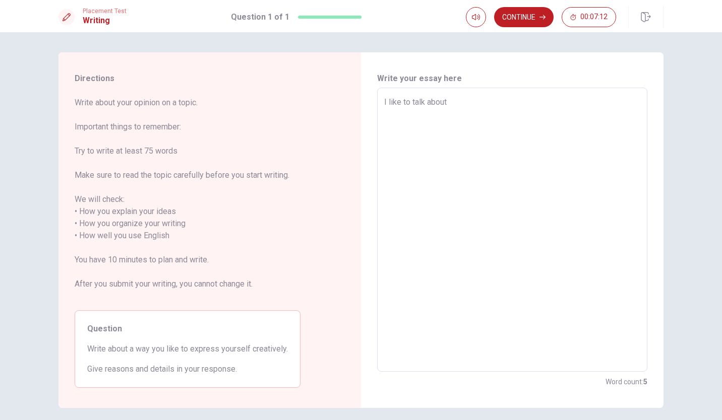
type textarea "x"
type textarea "I like to talk about"
type textarea "x"
type textarea "I like to talk about w"
type textarea "x"
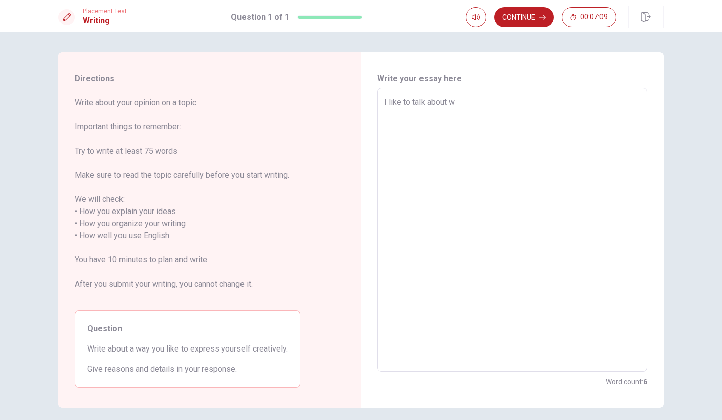
type textarea "I like to talk about wi"
type textarea "x"
type textarea "I like to talk about wit"
type textarea "x"
type textarea "I like to talk about with"
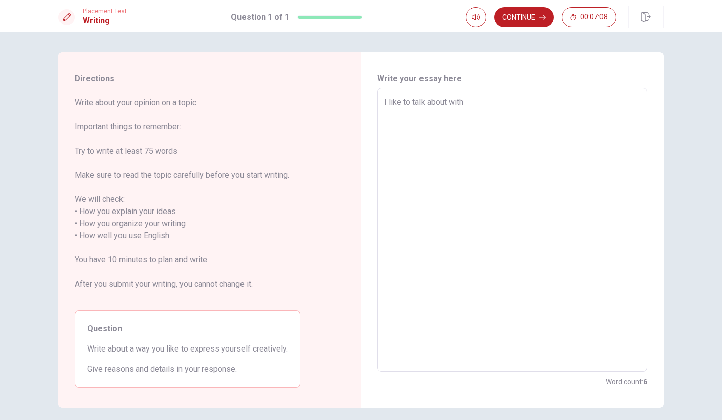
type textarea "x"
type textarea "I like to talk about with"
type textarea "x"
type textarea "I like to talk about with s"
type textarea "x"
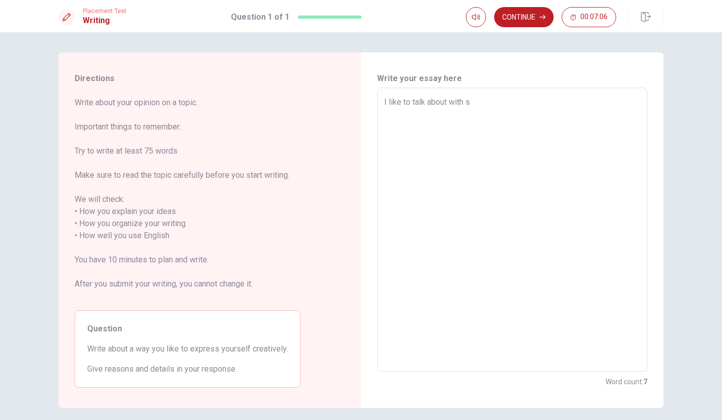
type textarea "I like to talk about with so"
type textarea "x"
type textarea "I like to talk about with som"
type textarea "x"
type textarea "I like to talk about with some"
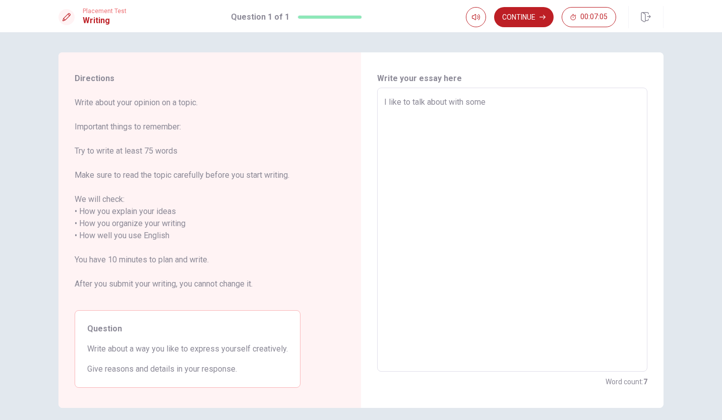
type textarea "x"
type textarea "I like to talk about with someb"
type textarea "x"
type textarea "I like to talk about with somebo"
type textarea "x"
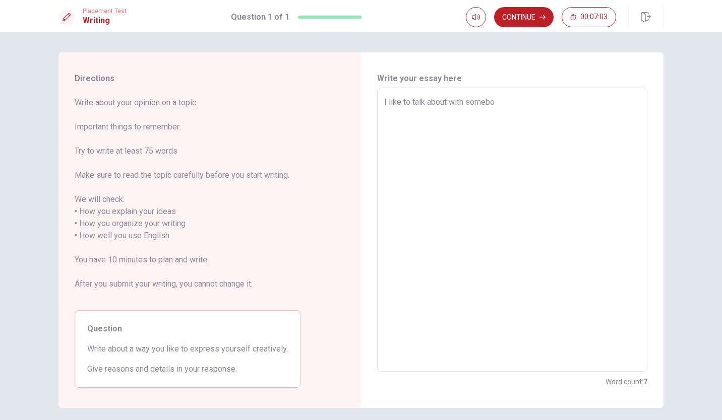
type textarea "I like to talk about with somebod"
type textarea "x"
type textarea "I like to talk about with somebody"
type textarea "x"
type textarea "I like to talk about with somebody"
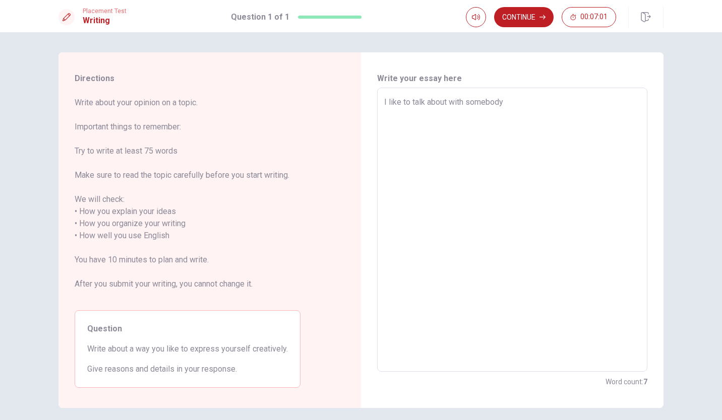
type textarea "x"
type textarea "I like to talk about with somebody t"
type textarea "x"
type textarea "I like to talk about with somebody to"
type textarea "x"
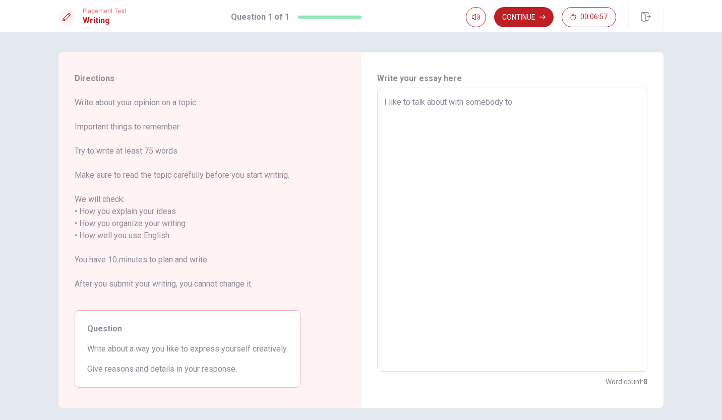
type textarea "I like to talk about with somebody to"
type textarea "x"
type textarea "I like to talk about with somebody to e"
type textarea "x"
type textarea "I like to talk about with somebody to em"
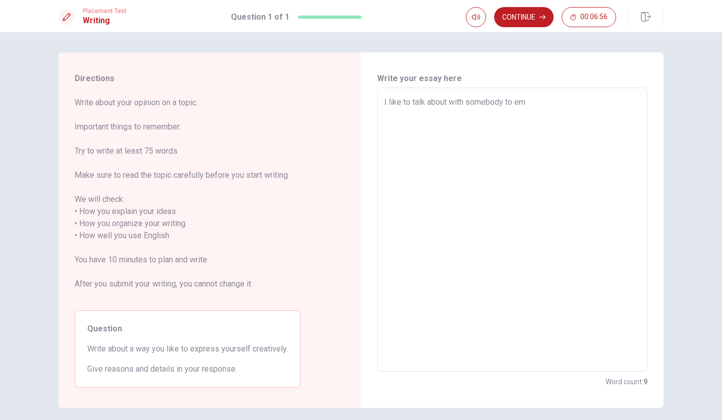
type textarea "x"
type textarea "I like to talk about with somebody to emp"
type textarea "x"
type textarea "I like to talk about with somebody to empr"
type textarea "x"
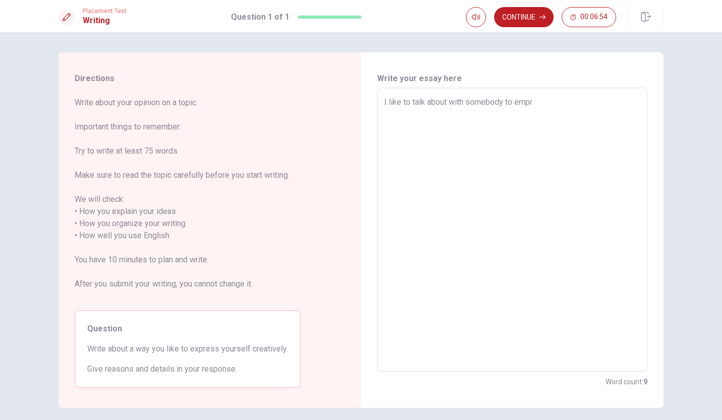
type textarea "I like to talk about with somebody to empre"
type textarea "x"
type textarea "I like to talk about with somebody to empres"
type textarea "x"
type textarea "I like to talk about with somebody to empress"
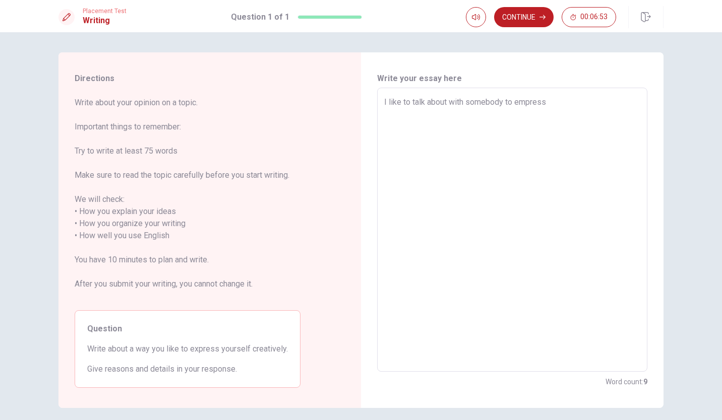
type textarea "x"
type textarea "I like to talk about with somebody to empress"
type textarea "x"
type textarea "I like to talk about with somebody to empress m"
type textarea "x"
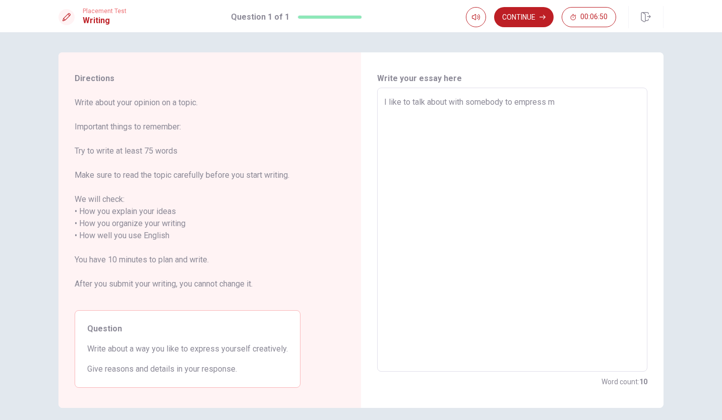
type textarea "I like to talk about with somebody to empress my"
type textarea "x"
type textarea "I like to talk about with somebody to empress my"
type textarea "x"
type textarea "I like to talk about with somebody to empress my i"
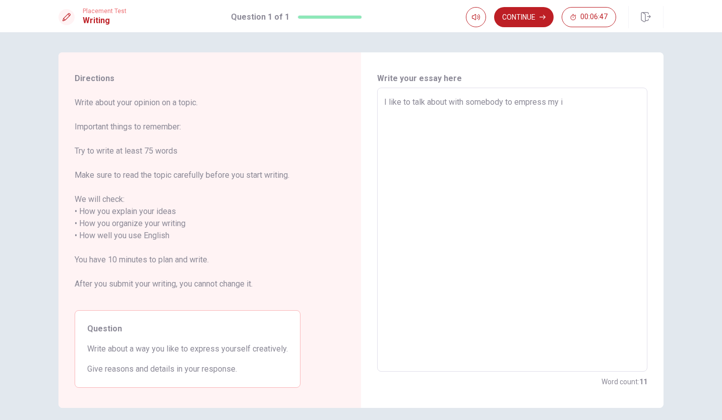
type textarea "x"
type textarea "I like to talk about with somebody to empress my id"
type textarea "x"
type textarea "I like to talk about with somebody to empress my ide"
type textarea "x"
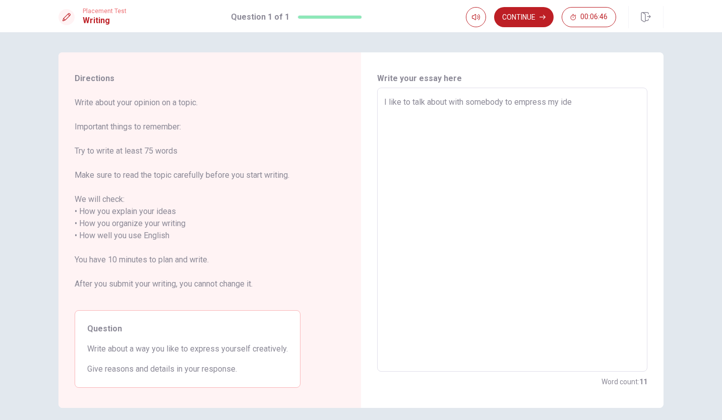
type textarea "I like to talk about with somebody to empress my idea"
type textarea "x"
type textarea "I like to talk about with somebody to empress my idea."
type textarea "x"
type textarea "I like to talk about with somebody to empress my idea."
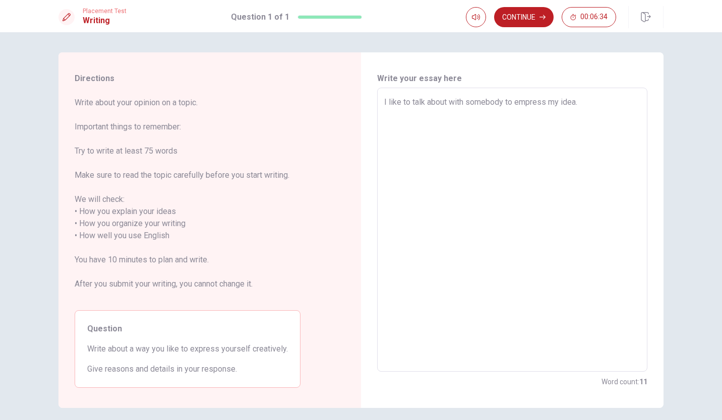
type textarea "x"
type textarea "I like to talk about with somebody to empress my idea. B"
type textarea "x"
type textarea "I like to talk about with somebody to empress my idea. Be"
type textarea "x"
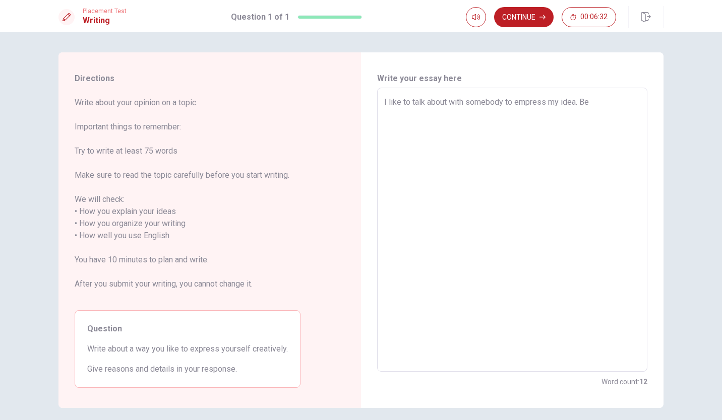
type textarea "I like to talk about with somebody to empress my idea. Bec"
type textarea "x"
type textarea "I like to talk about with somebody to empress my idea. [GEOGRAPHIC_DATA]"
type textarea "x"
type textarea "I like to talk about with somebody to empress my idea. [GEOGRAPHIC_DATA]"
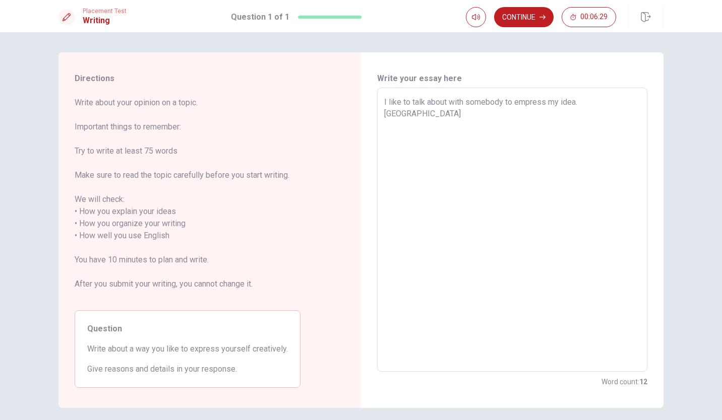
type textarea "x"
type textarea "I like to talk about with somebody to empress my idea. Becaus"
type textarea "x"
type textarea "I like to talk about with somebody to empress my idea. Because"
type textarea "x"
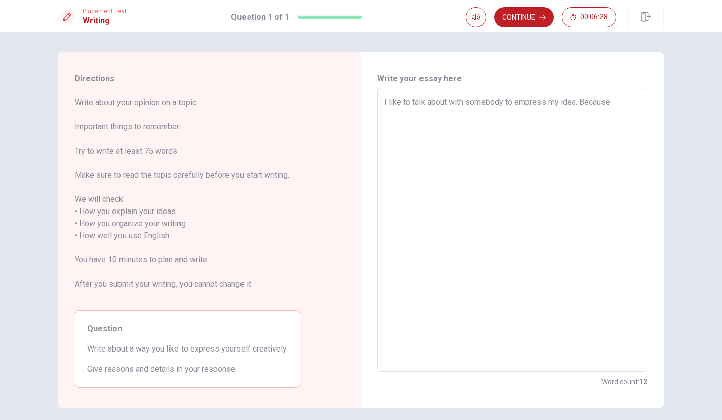
type textarea "I like to talk about with somebody to empress my idea. Because"
type textarea "x"
type textarea "I like to talk about with somebody to empress my idea. Because I"
type textarea "x"
type textarea "I like to talk about with somebody to empress my idea. Because I"
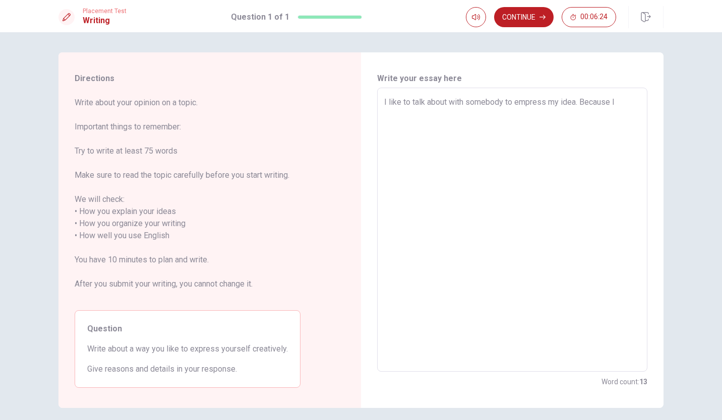
type textarea "x"
type textarea "I like to talk about with somebody to empress my idea. Because I a"
type textarea "x"
type textarea "I like to talk about with somebody to empress my idea. Because I"
type textarea "x"
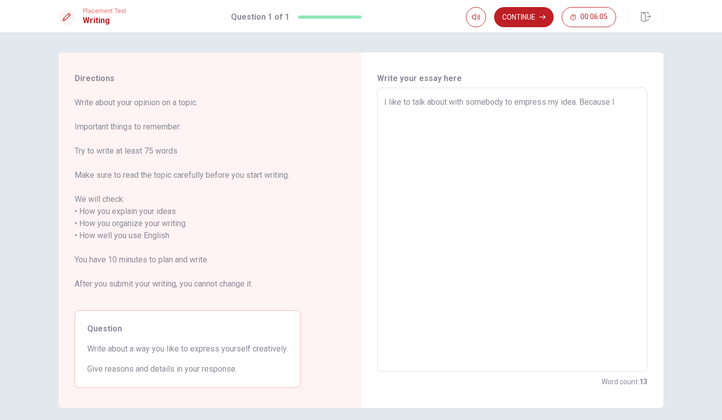
type textarea "I like to talk about with somebody to empress my idea. Because I"
type textarea "x"
type textarea "I like to talk about with somebody to empress my idea. Because"
type textarea "x"
type textarea "I like to talk about with somebody to empress my idea. Because"
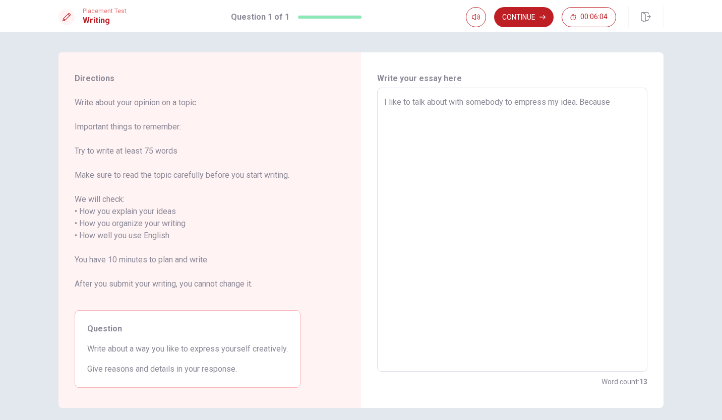
type textarea "x"
type textarea "I like to talk about with somebody to empress my idea. Becaus"
type textarea "x"
type textarea "I like to talk about with somebody to empress my idea. [GEOGRAPHIC_DATA]"
type textarea "x"
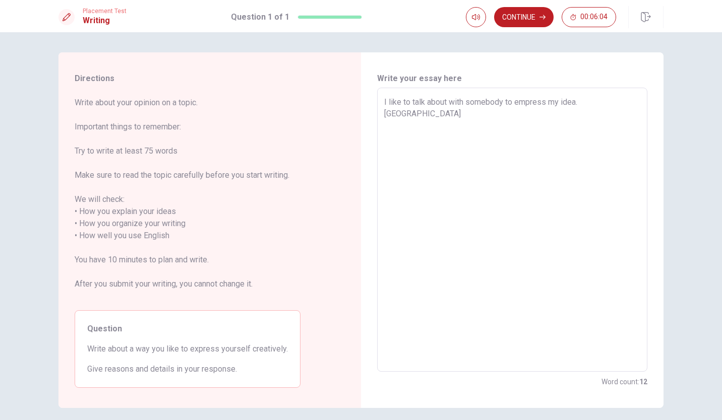
type textarea "I like to talk about with somebody to empress my idea. [GEOGRAPHIC_DATA]"
type textarea "x"
type textarea "I like to talk about with somebody to empress my idea. Bec"
type textarea "x"
type textarea "I like to talk about with somebody to empress my idea. Be"
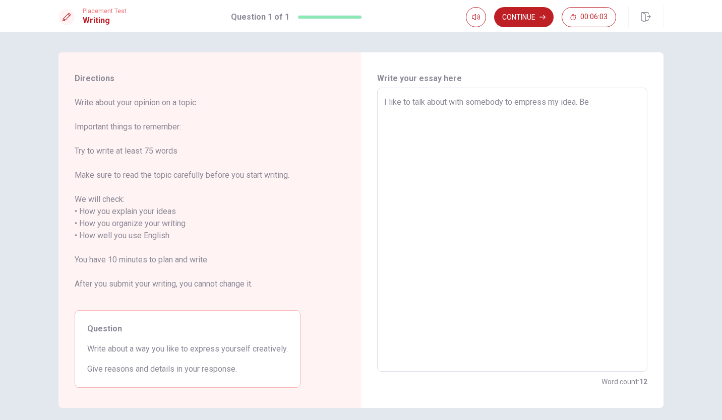
type textarea "x"
type textarea "I like to talk about with somebody to empress my idea. B"
type textarea "x"
type textarea "I like to talk about with somebody to empress my idea."
type textarea "x"
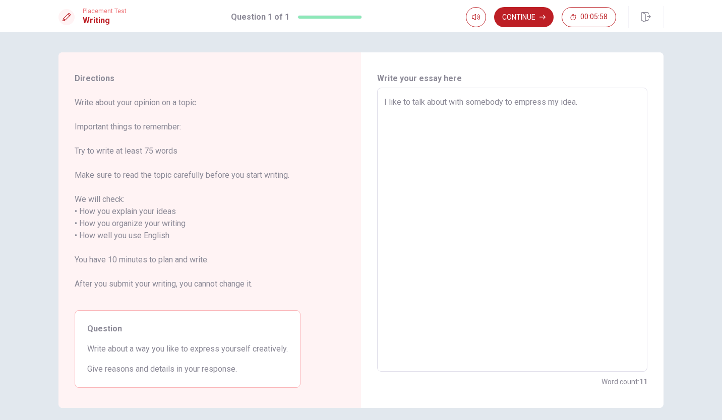
type textarea "I like to talk about with somebody to empress my idea. I"
type textarea "x"
type textarea "I like to talk about with somebody to empress my idea. In"
type textarea "x"
type textarea "I like to talk about with somebody to empress my idea. In"
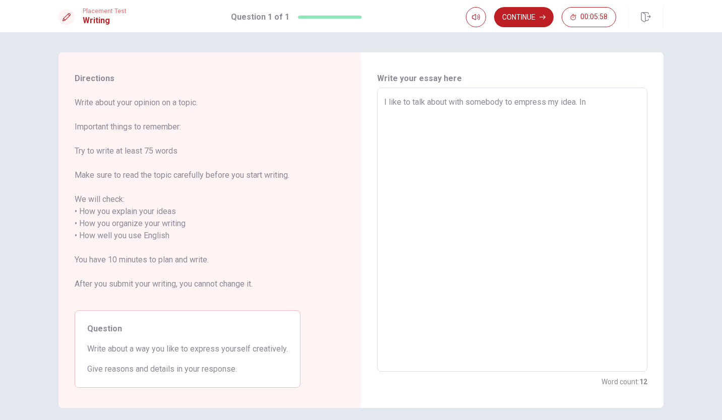
type textarea "x"
type textarea "I like to talk about with somebody to empress my idea. In t"
type textarea "x"
type textarea "I like to talk about with somebody to empress my idea. In th"
type textarea "x"
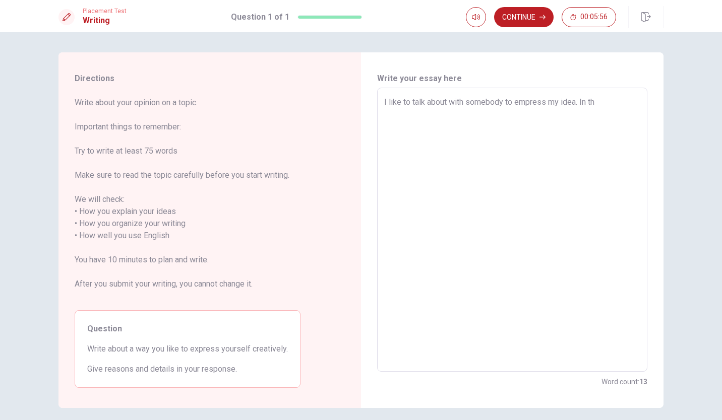
type textarea "I like to talk about with somebody to empress my idea. In thi"
type textarea "x"
type textarea "I like to talk about with somebody to empress my idea. In this"
type textarea "x"
type textarea "I like to talk about with somebody to empress my idea. In this"
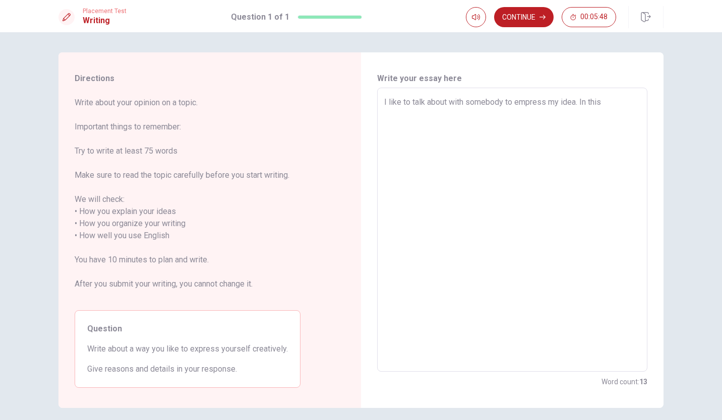
type textarea "x"
type textarea "I like to talk about with somebody to empress my idea. In this p"
type textarea "x"
click at [326, 131] on div "Directions Write about your opinion on a topic. Important things to remember: T…" at bounding box center [209, 230] width 302 height 356
click at [581, 115] on textarea "I like to talk about with somebody to empress my idea. In this progress, I can …" at bounding box center [512, 230] width 256 height 268
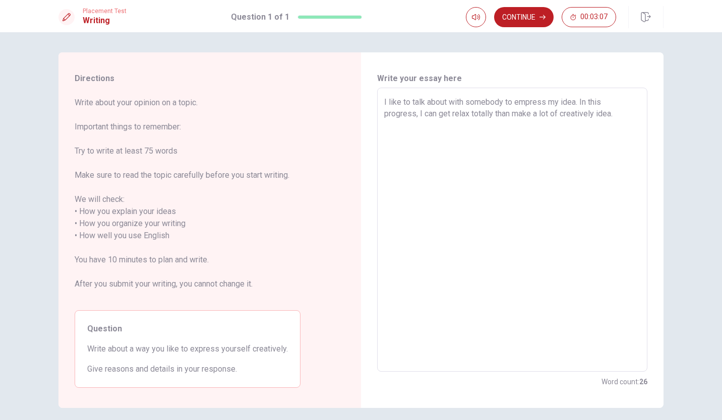
click at [580, 102] on textarea "I like to talk about with somebody to empress my idea. In this progress, I can …" at bounding box center [512, 230] width 256 height 268
click at [571, 102] on textarea "I like to talk about with somebody to empress my idea. In this progress, I can …" at bounding box center [512, 230] width 256 height 268
click at [576, 103] on textarea "I like to talk about with somebody to empress my idea. In this progress, I can …" at bounding box center [512, 230] width 256 height 268
click at [627, 115] on textarea "I like to talk about with somebody to empress my idea. First, In this progress,…" at bounding box center [512, 230] width 256 height 268
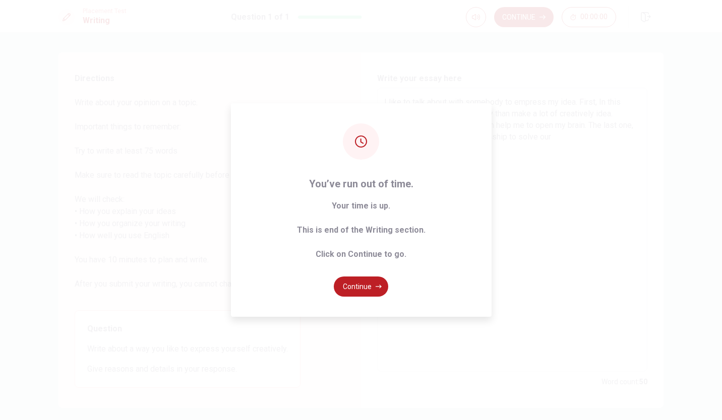
click at [605, 124] on div "You’ve run out of time. Your time is up. This is end of the Writing section. Cl…" at bounding box center [361, 210] width 722 height 420
click at [358, 285] on button "Continue" at bounding box center [361, 287] width 54 height 20
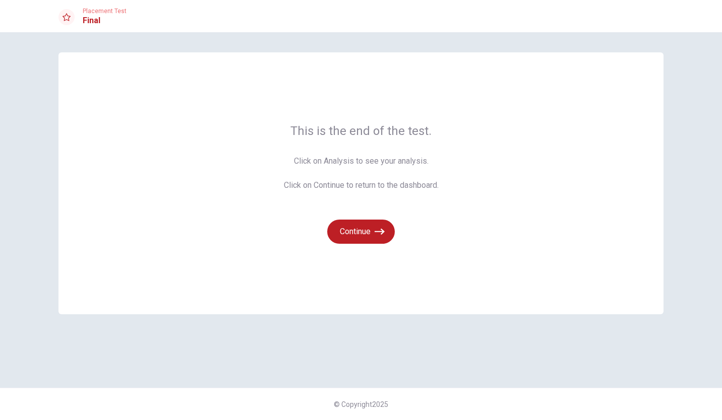
click at [369, 237] on button "Continue" at bounding box center [361, 232] width 68 height 24
